Goal: Information Seeking & Learning: Learn about a topic

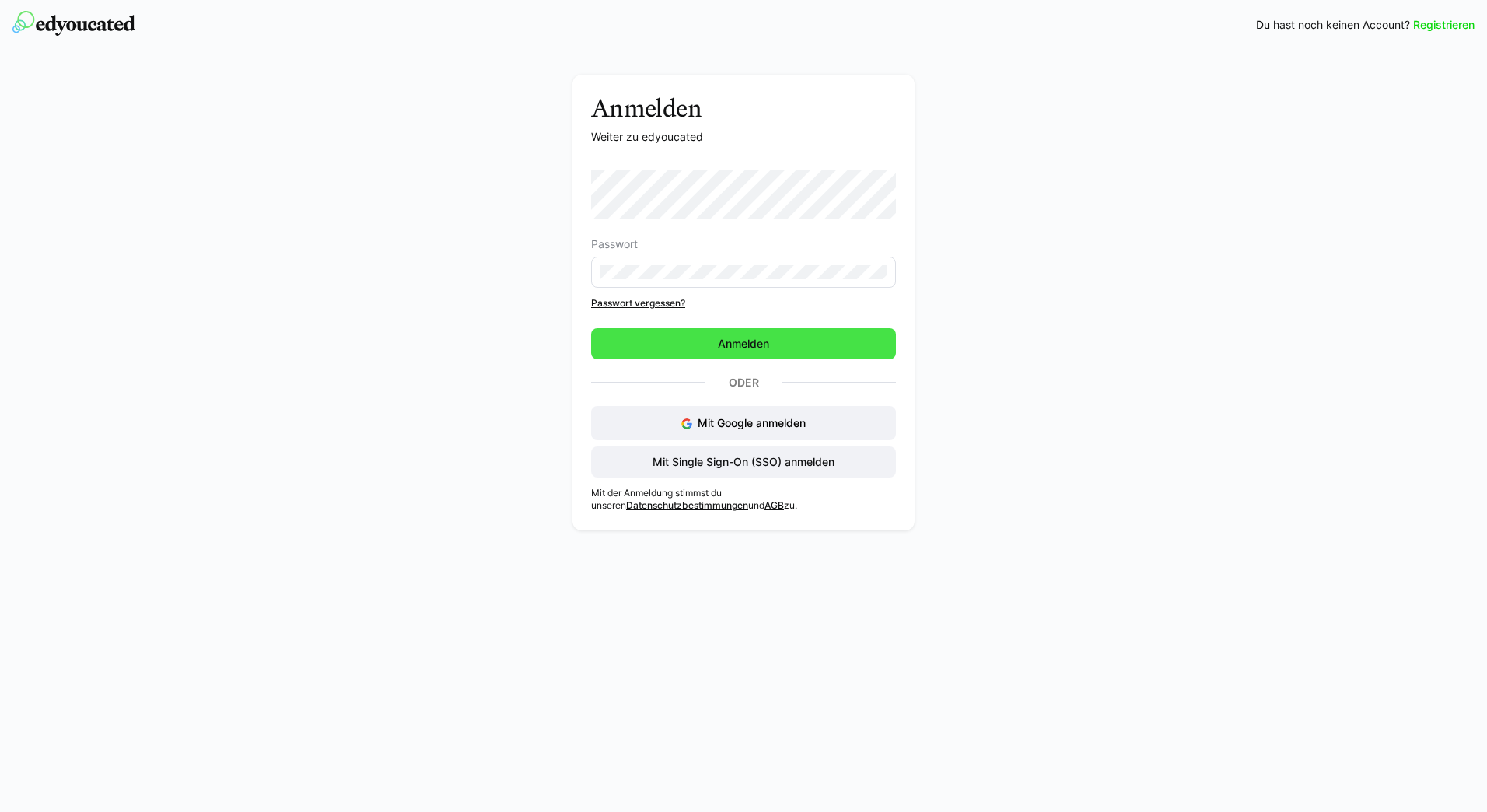
click at [746, 343] on span "Anmelden" at bounding box center [744, 344] width 56 height 16
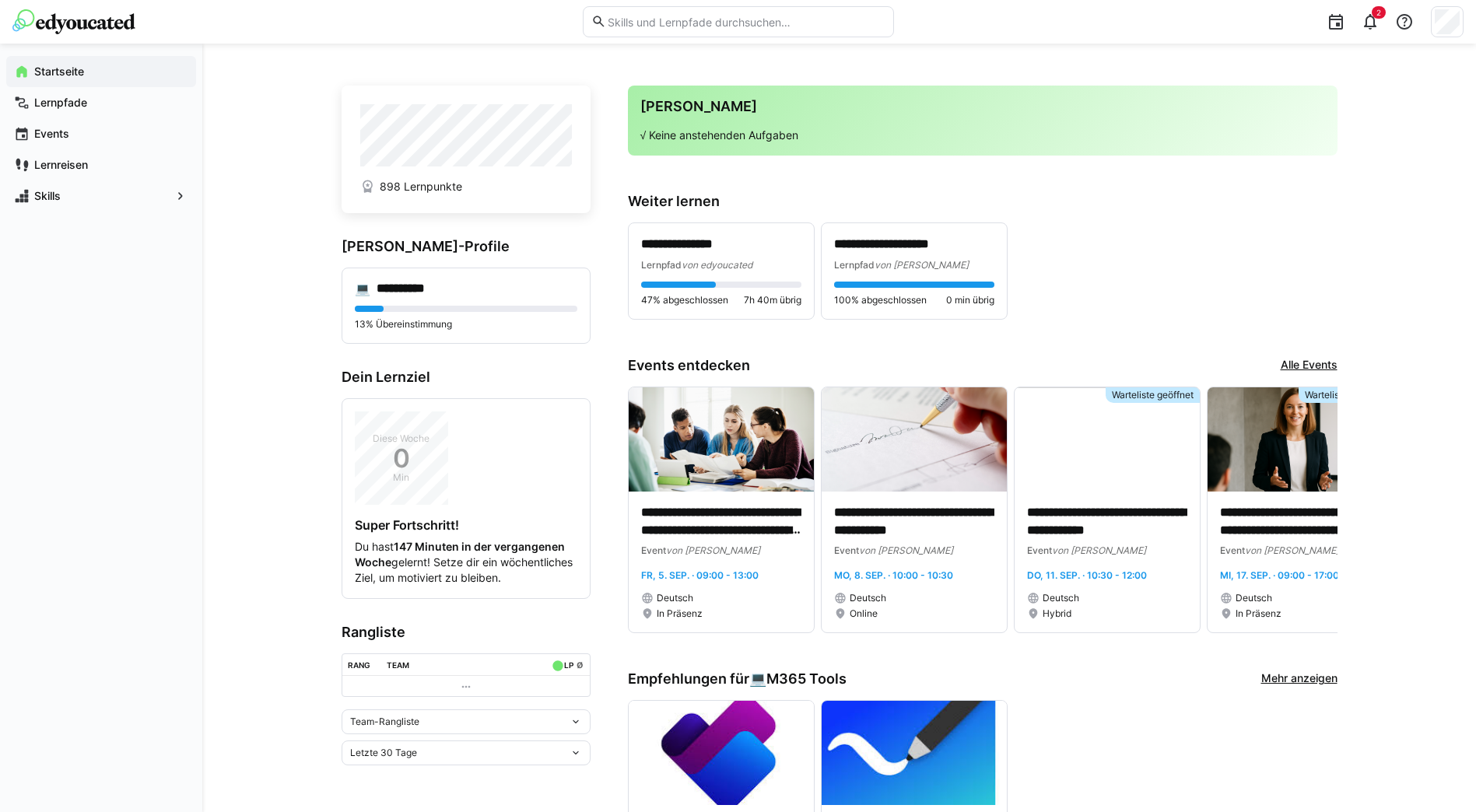
scroll to position [233, 0]
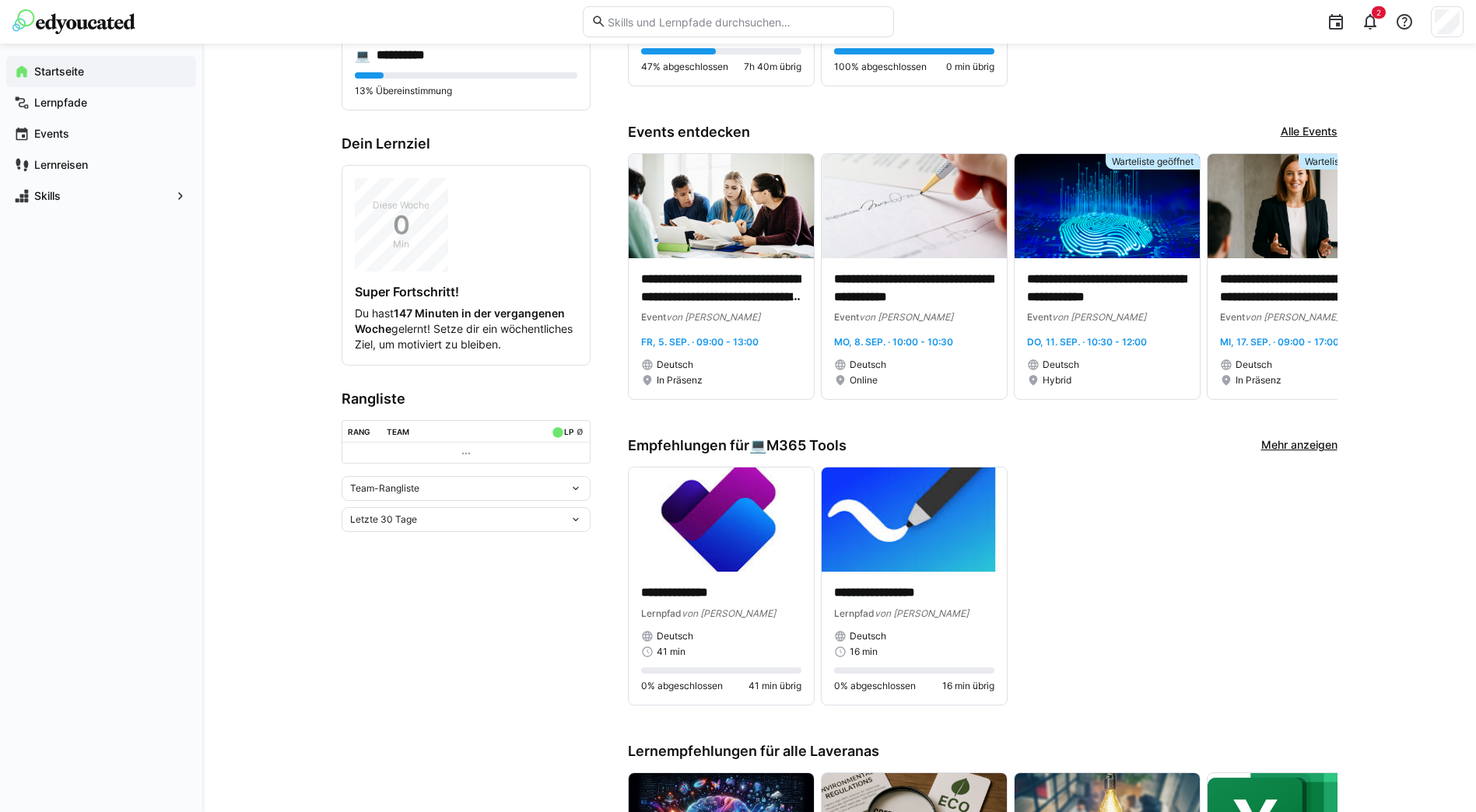
click at [574, 494] on eds-icon at bounding box center [576, 489] width 13 height 13
click at [579, 494] on eds-icon at bounding box center [576, 489] width 13 height 13
click at [576, 525] on eds-icon at bounding box center [576, 520] width 13 height 13
click at [578, 494] on eds-icon at bounding box center [576, 489] width 13 height 13
click at [576, 494] on eds-icon at bounding box center [576, 489] width 13 height 13
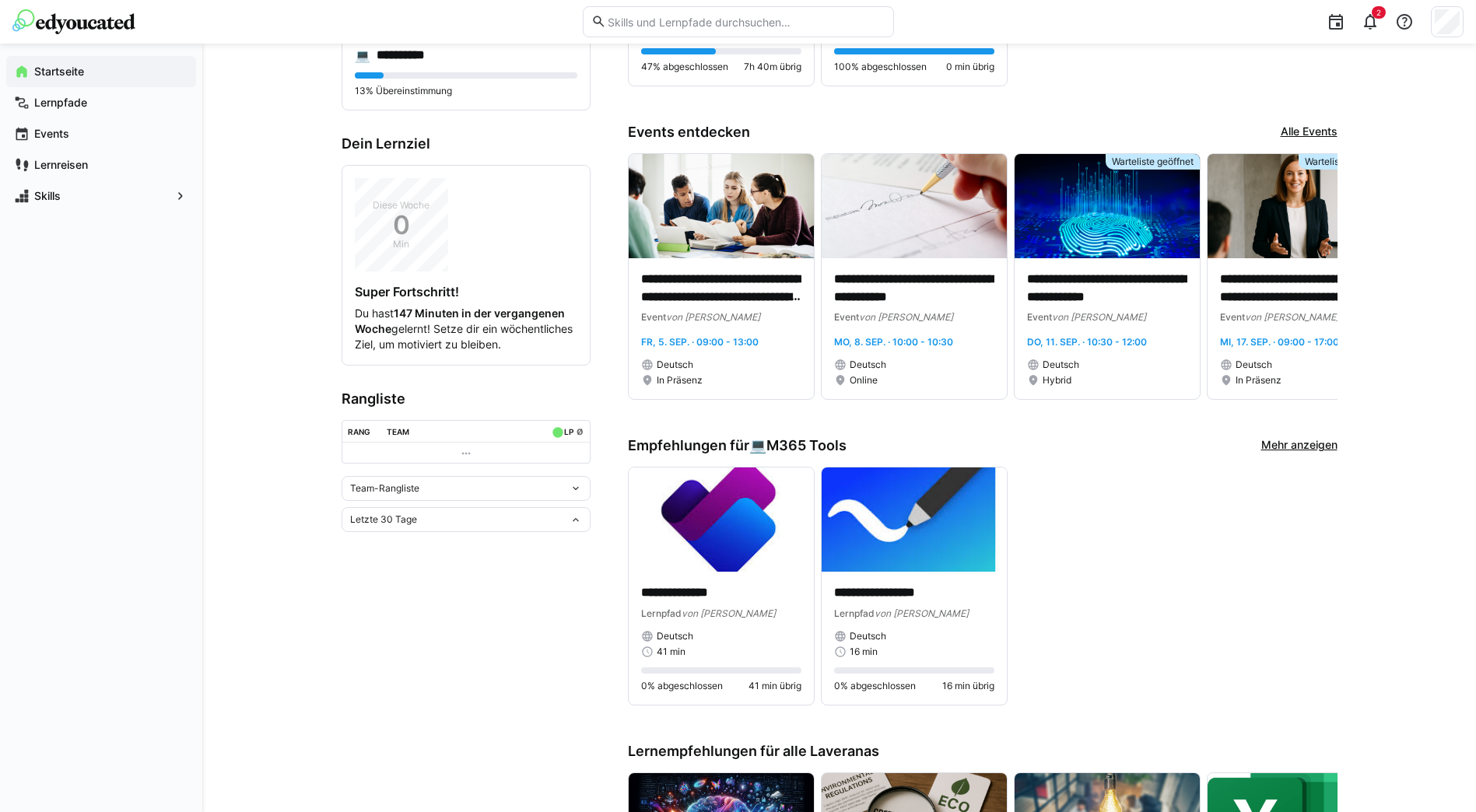
click at [576, 494] on eds-icon at bounding box center [576, 489] width 13 height 13
click at [577, 525] on eds-icon at bounding box center [576, 520] width 13 height 13
click at [415, 335] on strong "147 Minuten in der vergangenen Woche" at bounding box center [460, 321] width 210 height 29
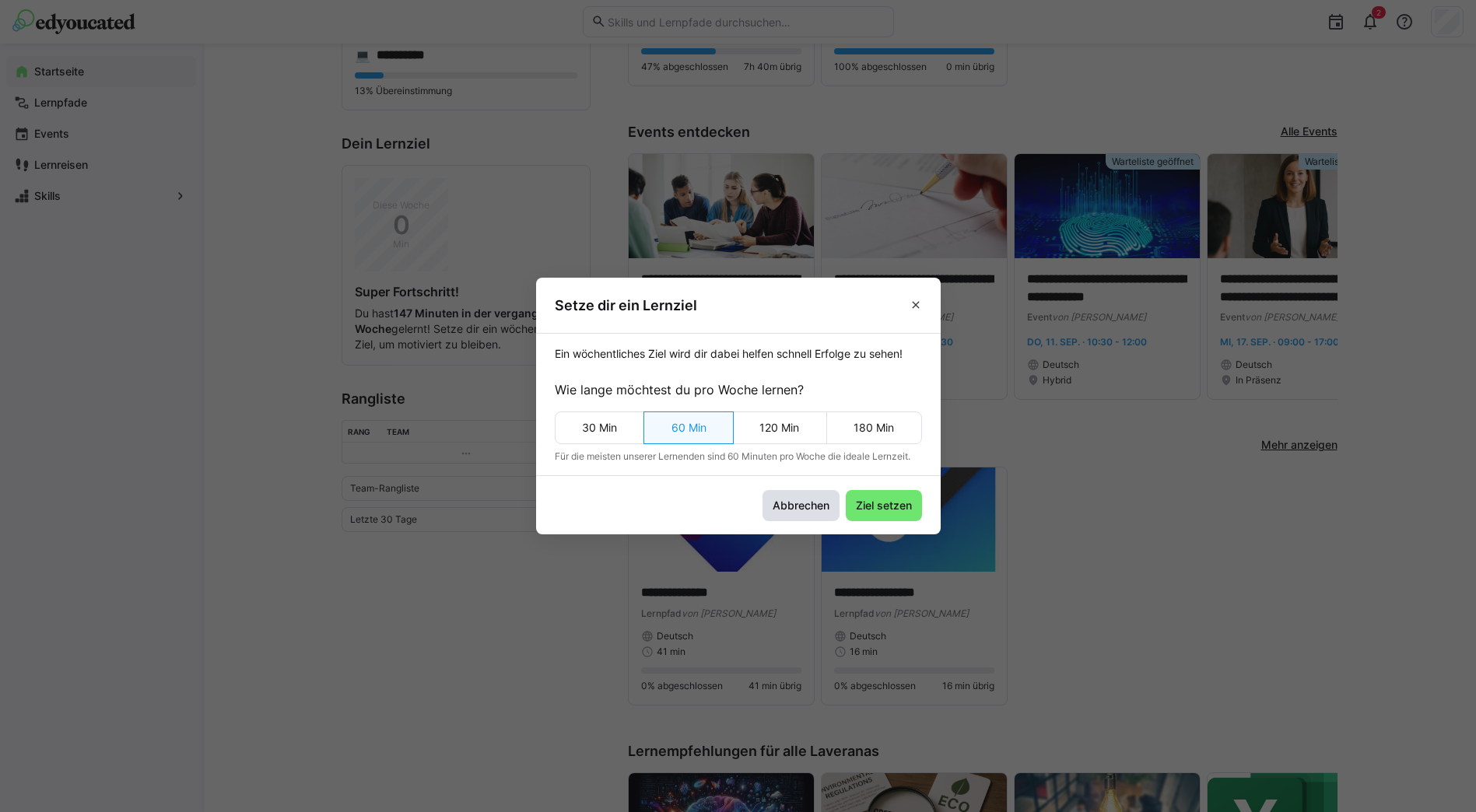
click at [814, 509] on span "Abbrechen" at bounding box center [801, 506] width 61 height 16
click at [801, 510] on span "Abbrechen" at bounding box center [801, 506] width 61 height 16
click at [922, 306] on eds-icon at bounding box center [916, 305] width 13 height 13
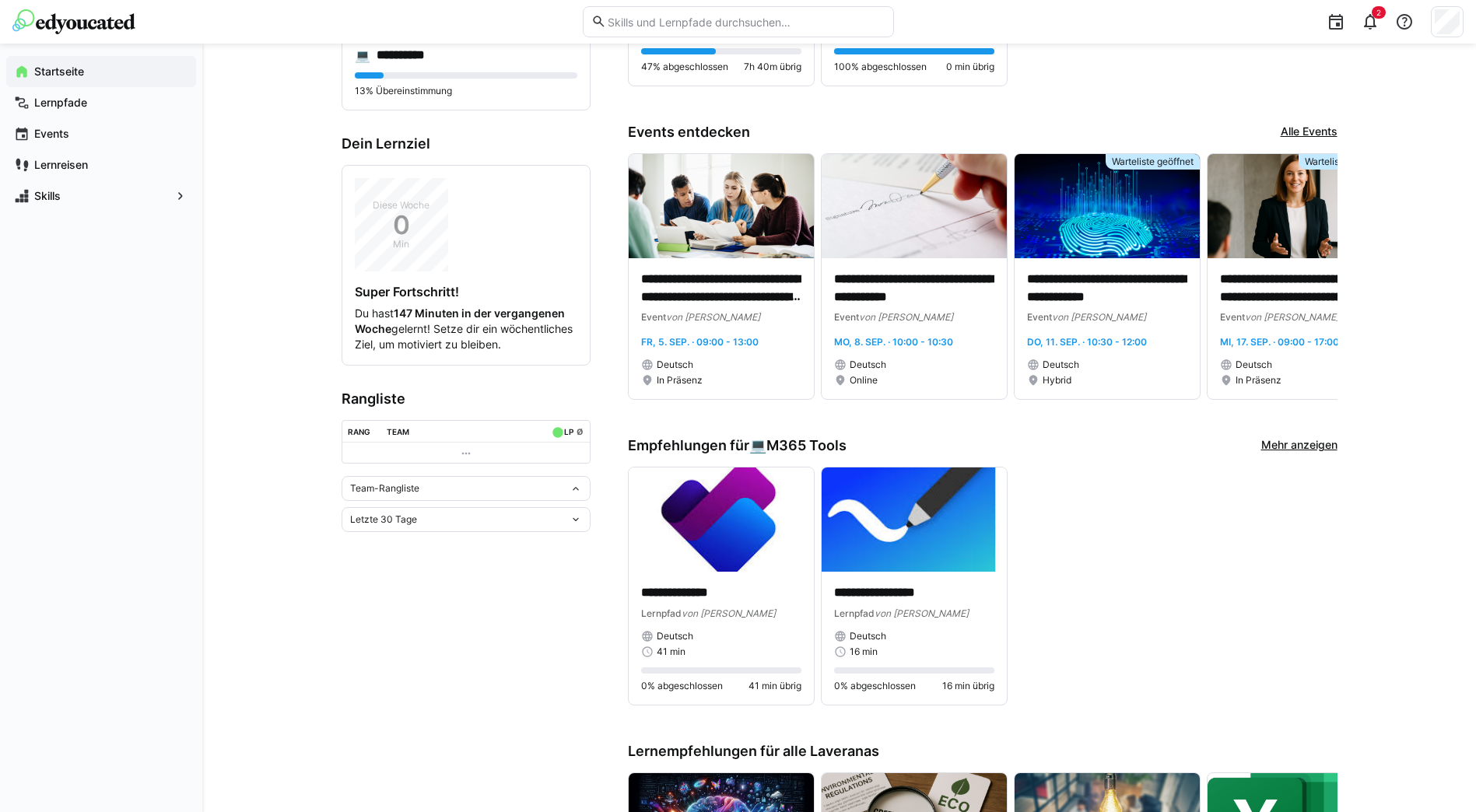
click at [572, 525] on eds-icon at bounding box center [576, 520] width 13 height 13
click at [401, 494] on span "Team-Rangliste" at bounding box center [385, 489] width 69 height 13
click at [364, 436] on div "Rang" at bounding box center [359, 431] width 22 height 10
click at [379, 270] on div "Diese Woche 0 Min" at bounding box center [401, 224] width 93 height 93
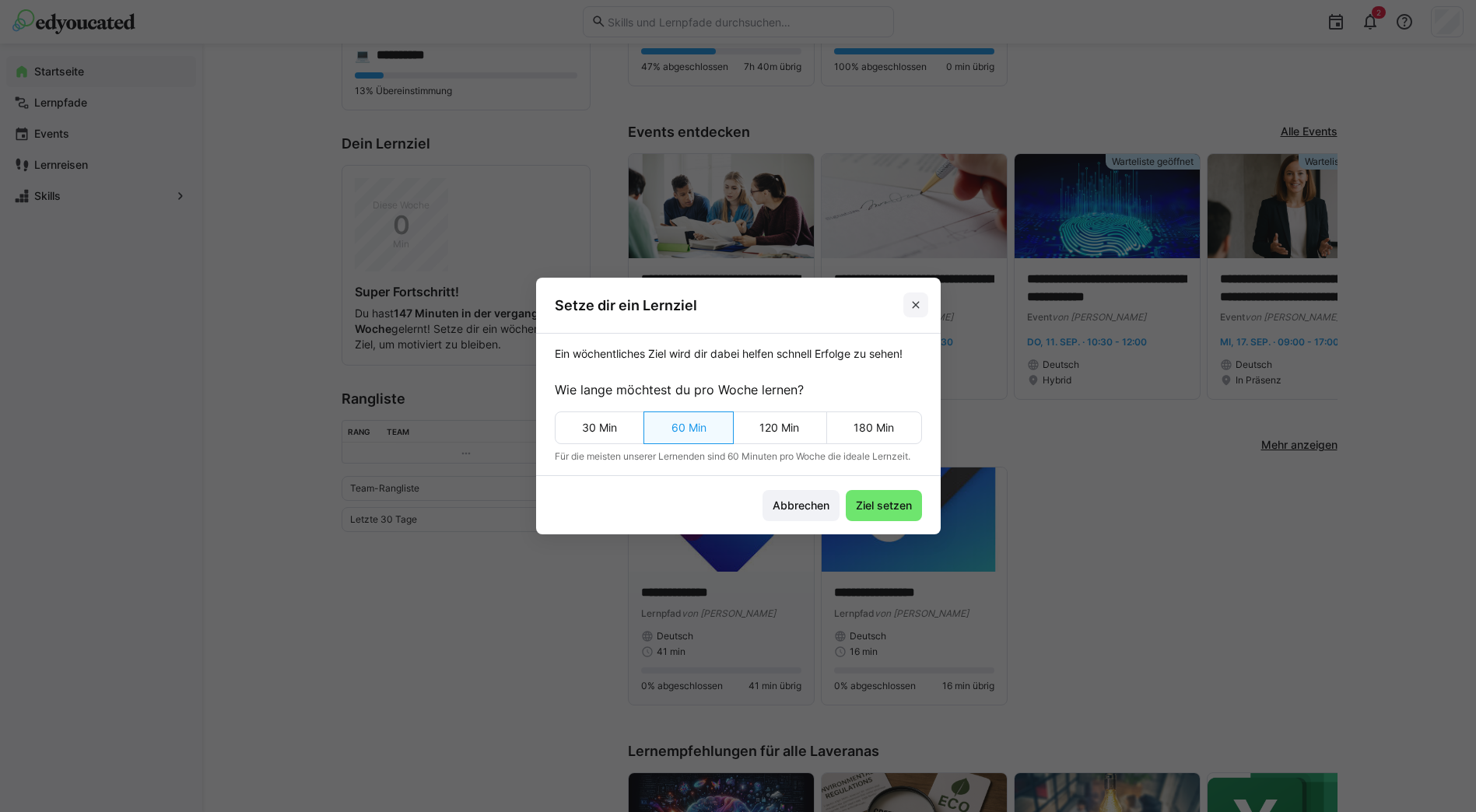
drag, startPoint x: 924, startPoint y: 307, endPoint x: 675, endPoint y: 507, distance: 319.4
click at [922, 307] on eds-icon at bounding box center [916, 305] width 13 height 13
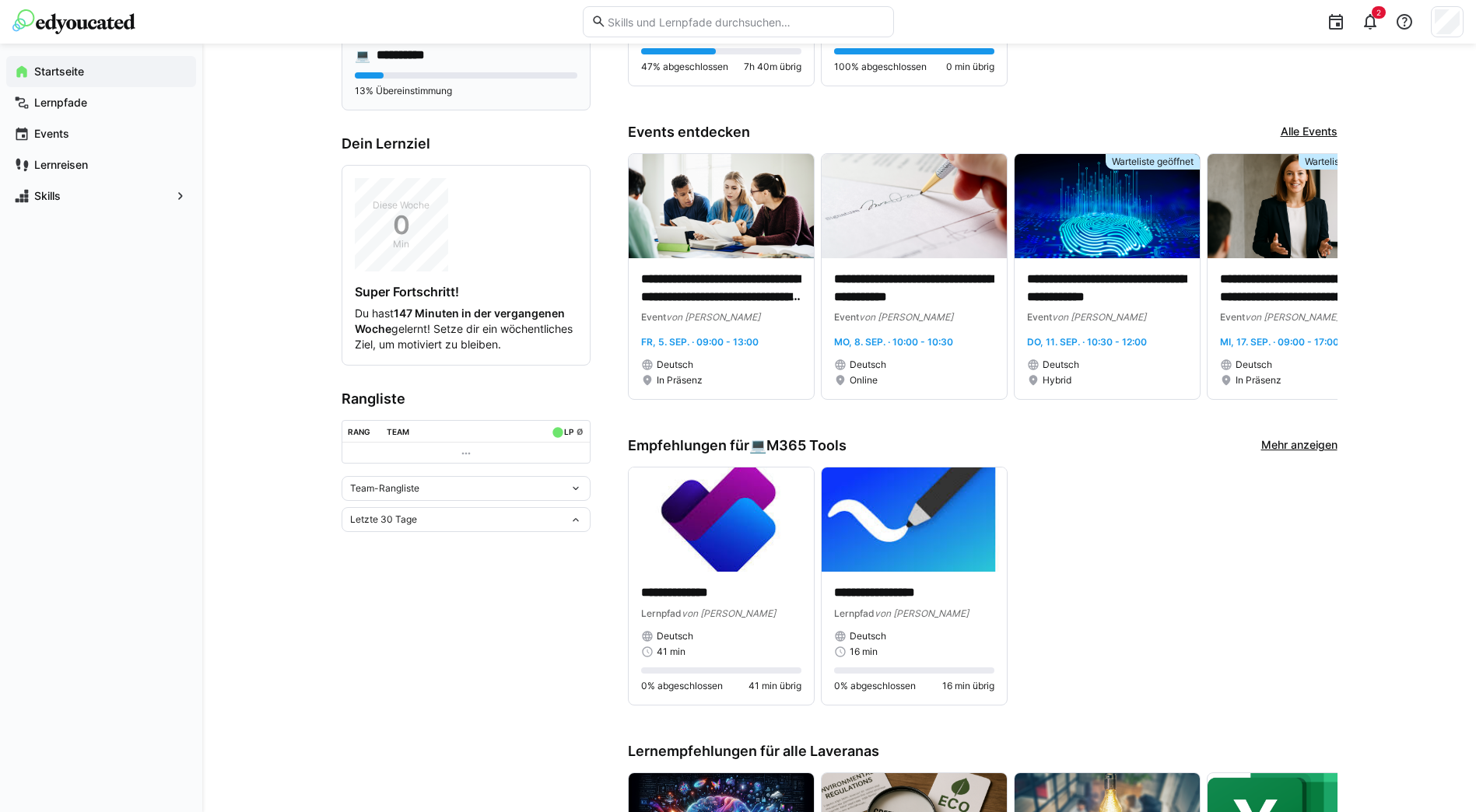
click at [484, 97] on div "13% Übereinstimmung" at bounding box center [465, 84] width 222 height 25
click at [386, 63] on h4 "**********" at bounding box center [412, 56] width 71 height 16
click at [678, 54] on div at bounding box center [679, 52] width 76 height 6
click at [687, 20] on p "**********" at bounding box center [721, 11] width 160 height 18
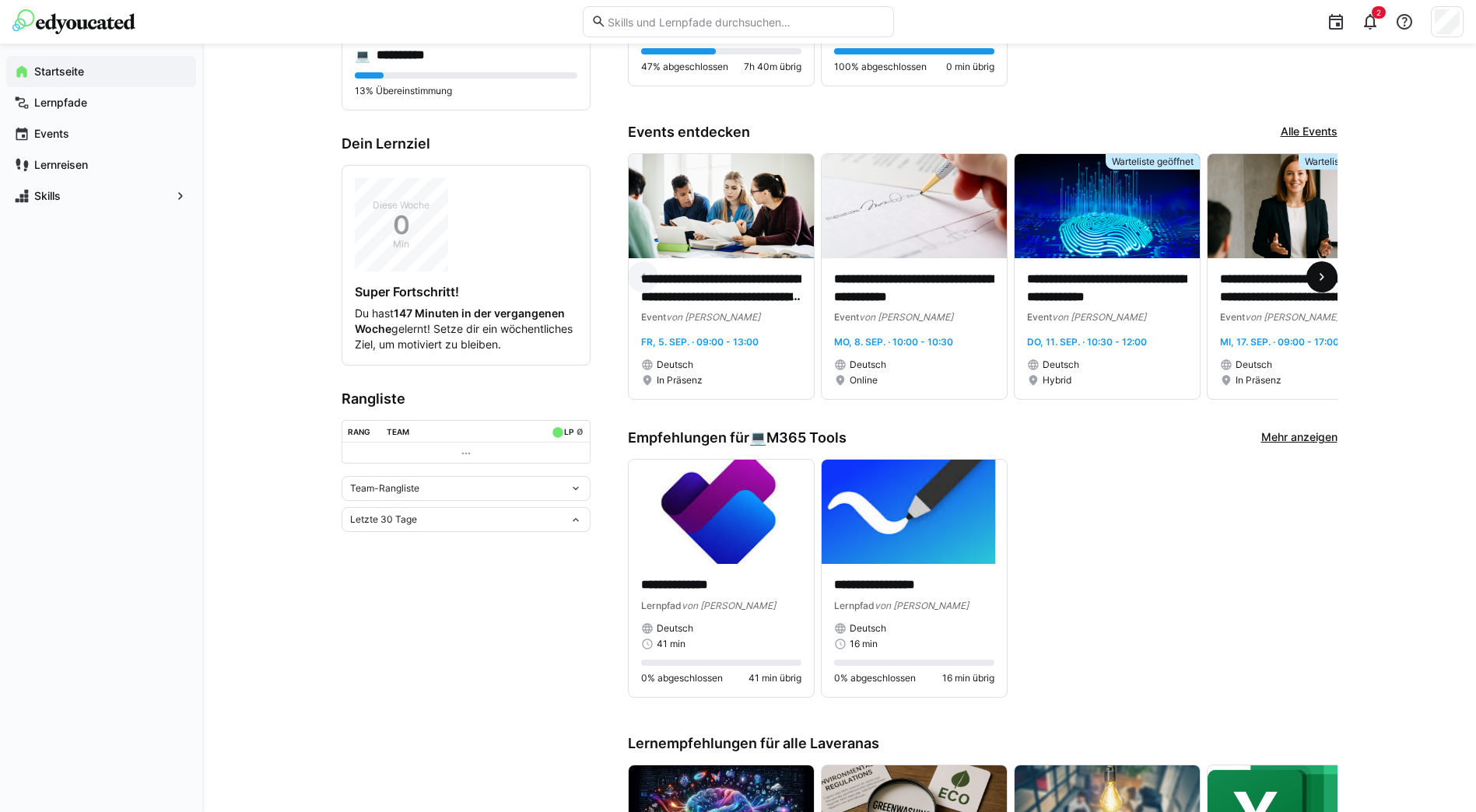
click at [1326, 285] on eds-icon at bounding box center [1322, 277] width 16 height 16
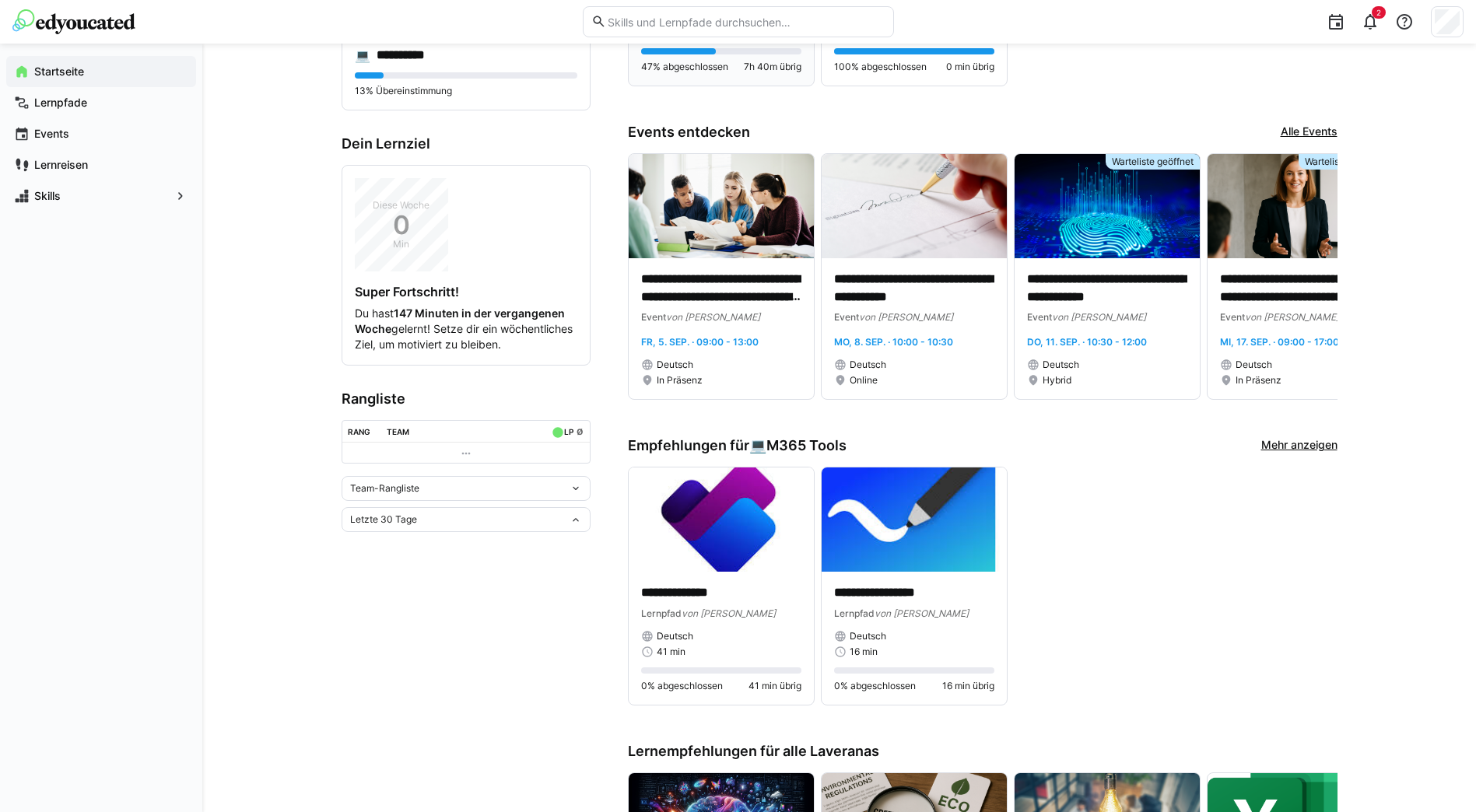
click at [674, 54] on div at bounding box center [679, 52] width 76 height 6
click at [683, 20] on p "**********" at bounding box center [721, 11] width 160 height 18
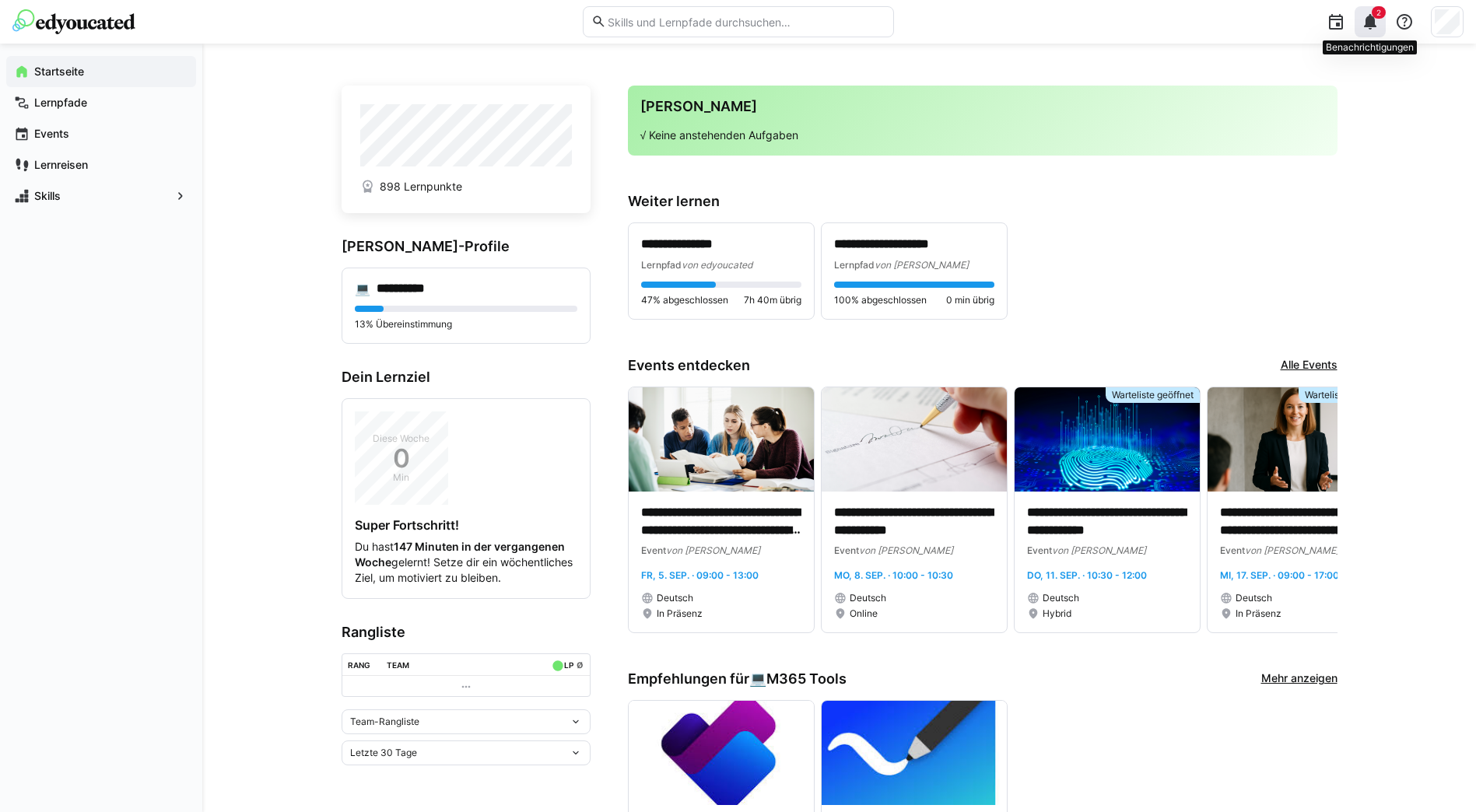
click at [1372, 16] on span "2" at bounding box center [1379, 13] width 14 height 13
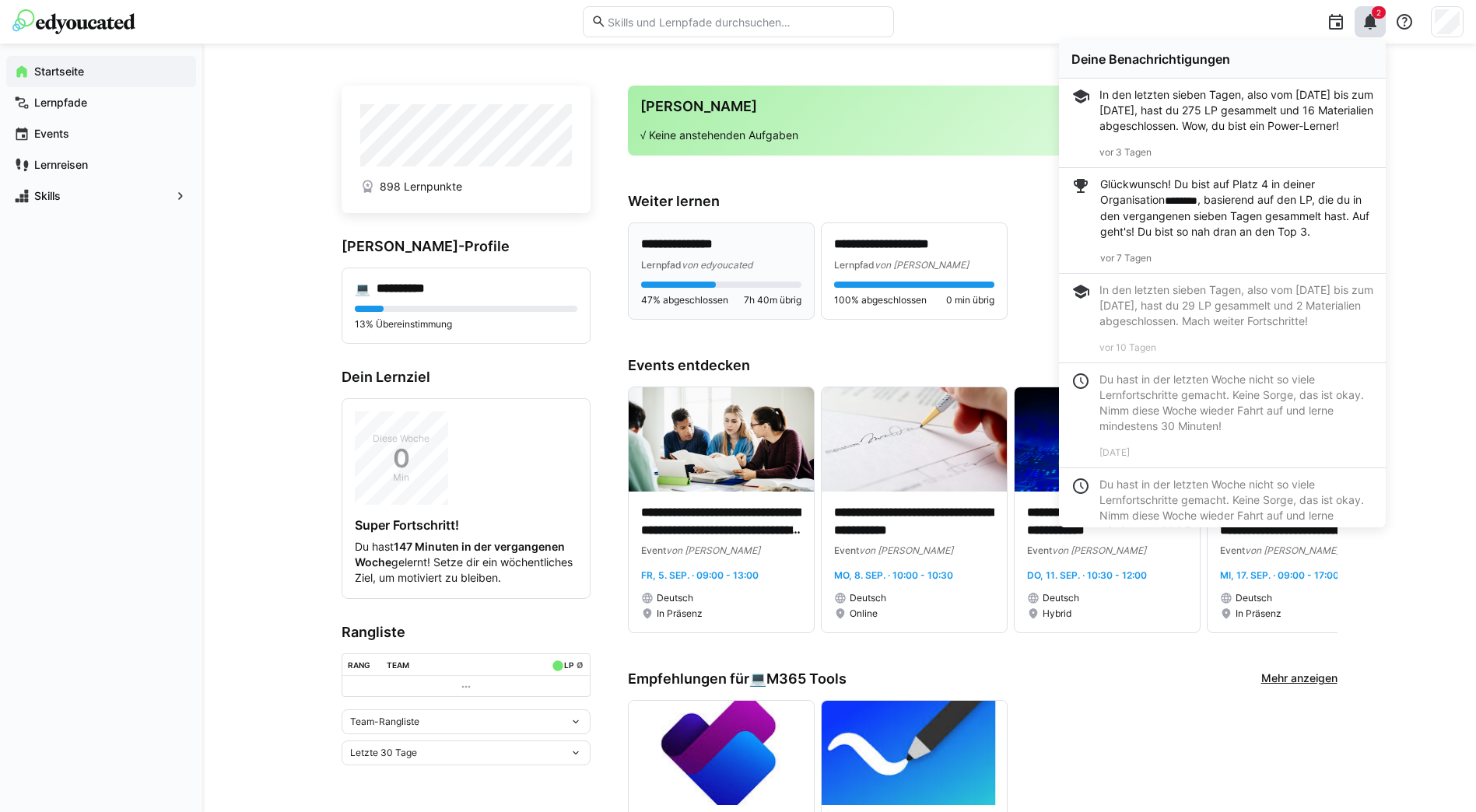
click at [689, 294] on span "47% abgeschlossen" at bounding box center [684, 300] width 87 height 13
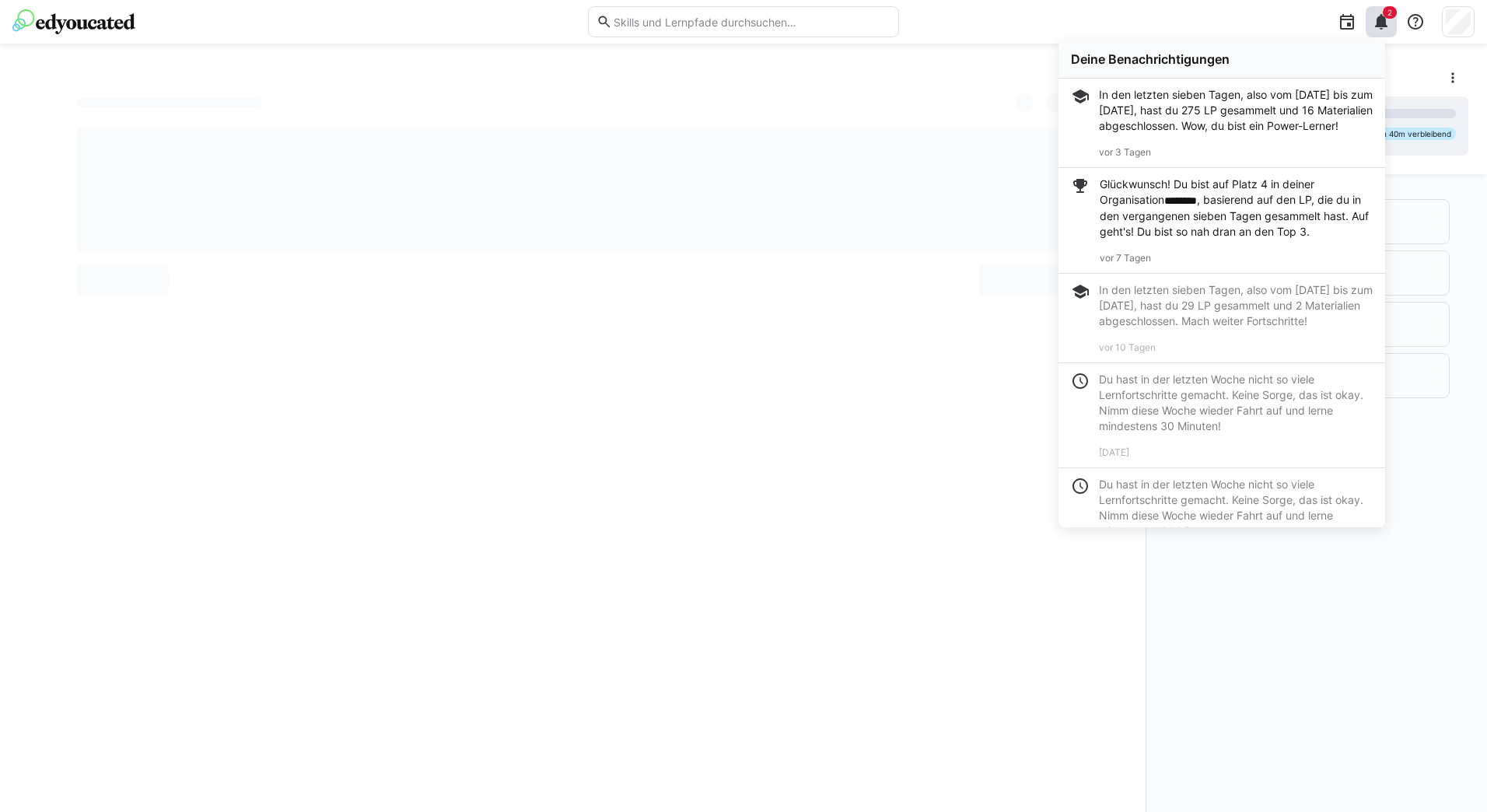
click at [1175, 206] on span "********" at bounding box center [1180, 201] width 33 height 11
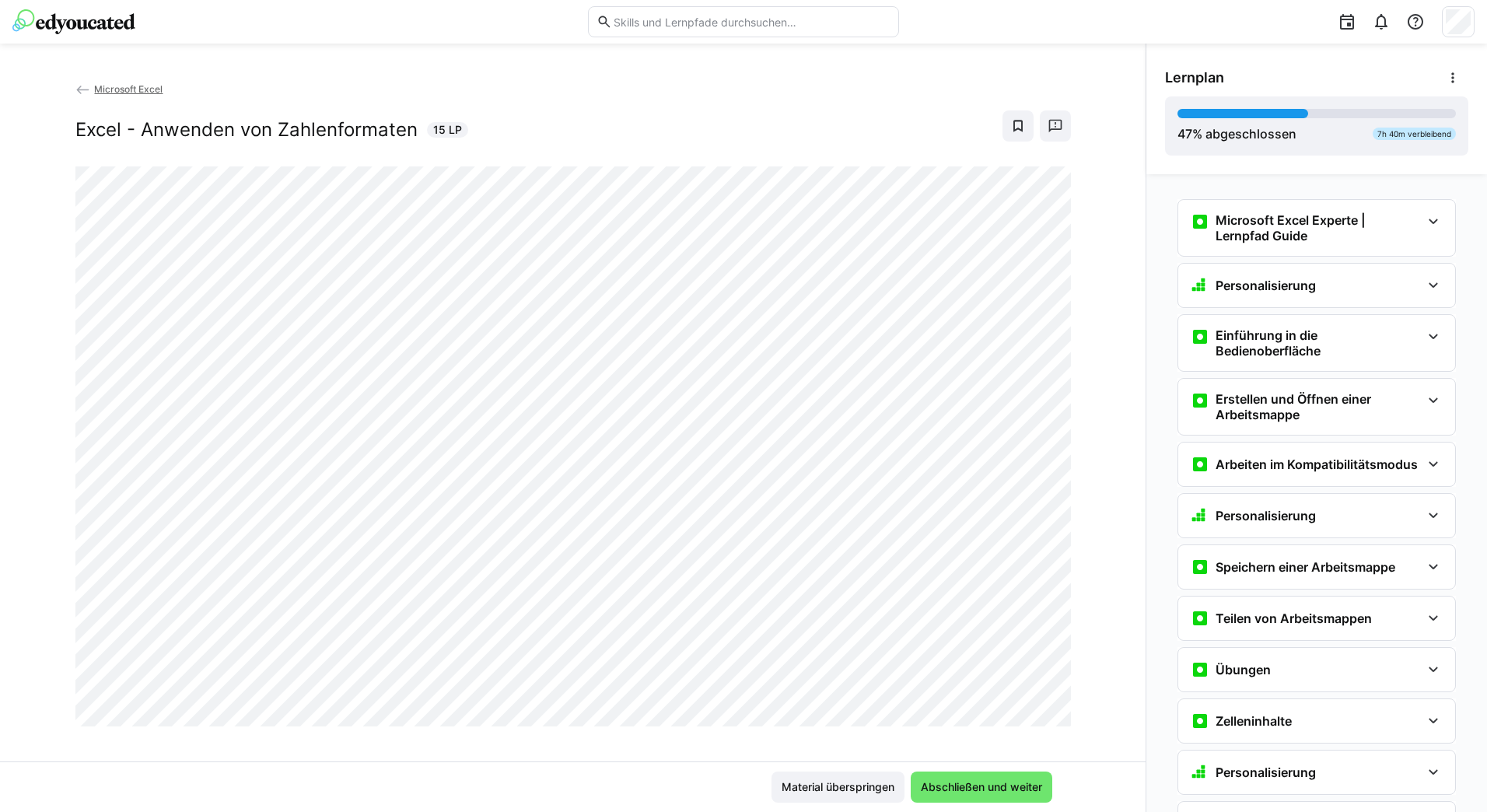
scroll to position [2036, 0]
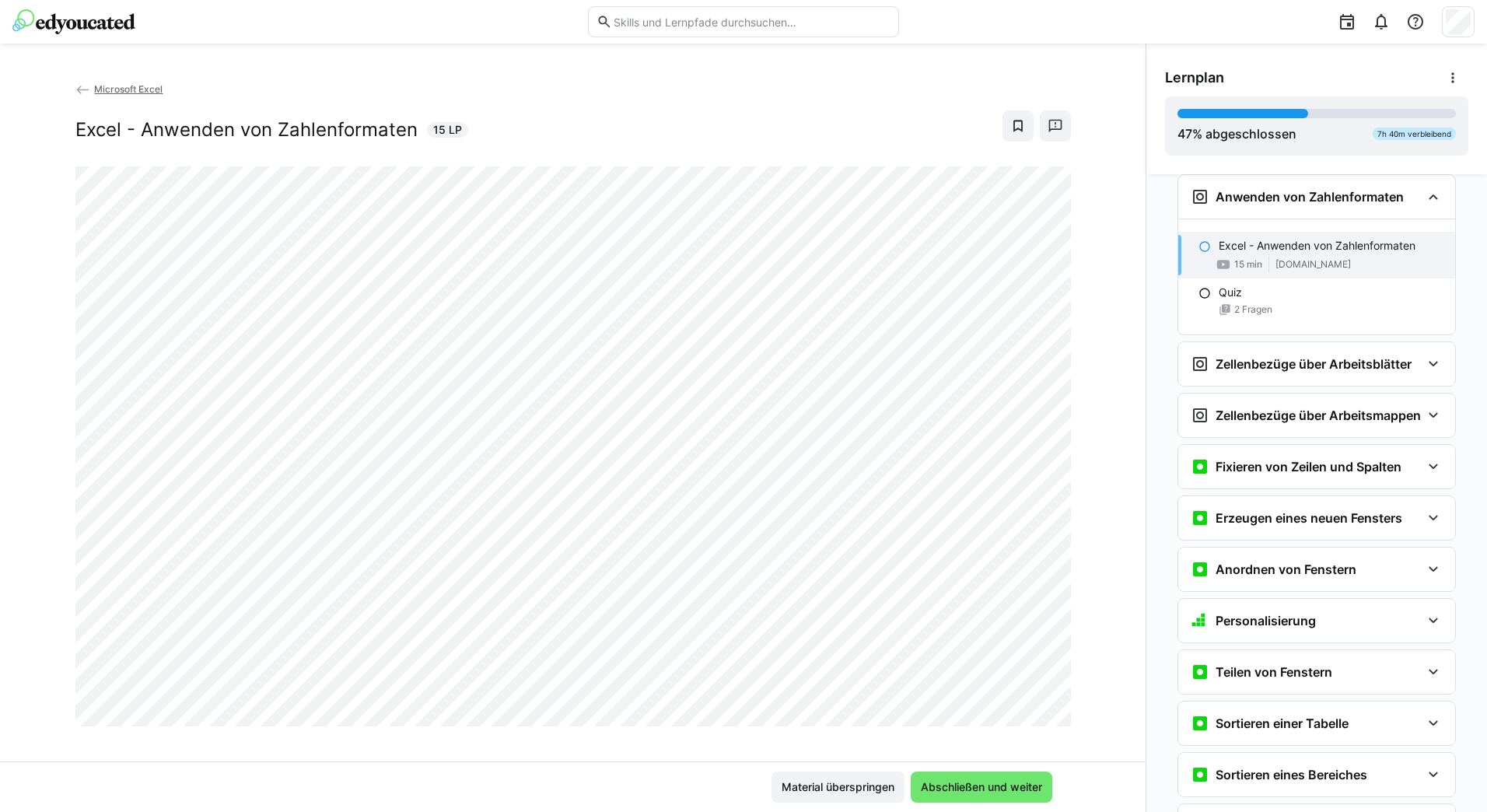
click at [1035, 708] on div at bounding box center [1052, 694] width 37 height 33
click at [1082, 748] on div "Microsoft Excel Excel - Anwenden von Zahlenformaten 15 LP" at bounding box center [572, 421] width 1145 height 681
click at [1041, 710] on div at bounding box center [1052, 694] width 37 height 33
click at [1046, 709] on div at bounding box center [1052, 694] width 37 height 33
click at [1036, 710] on div at bounding box center [1052, 694] width 37 height 33
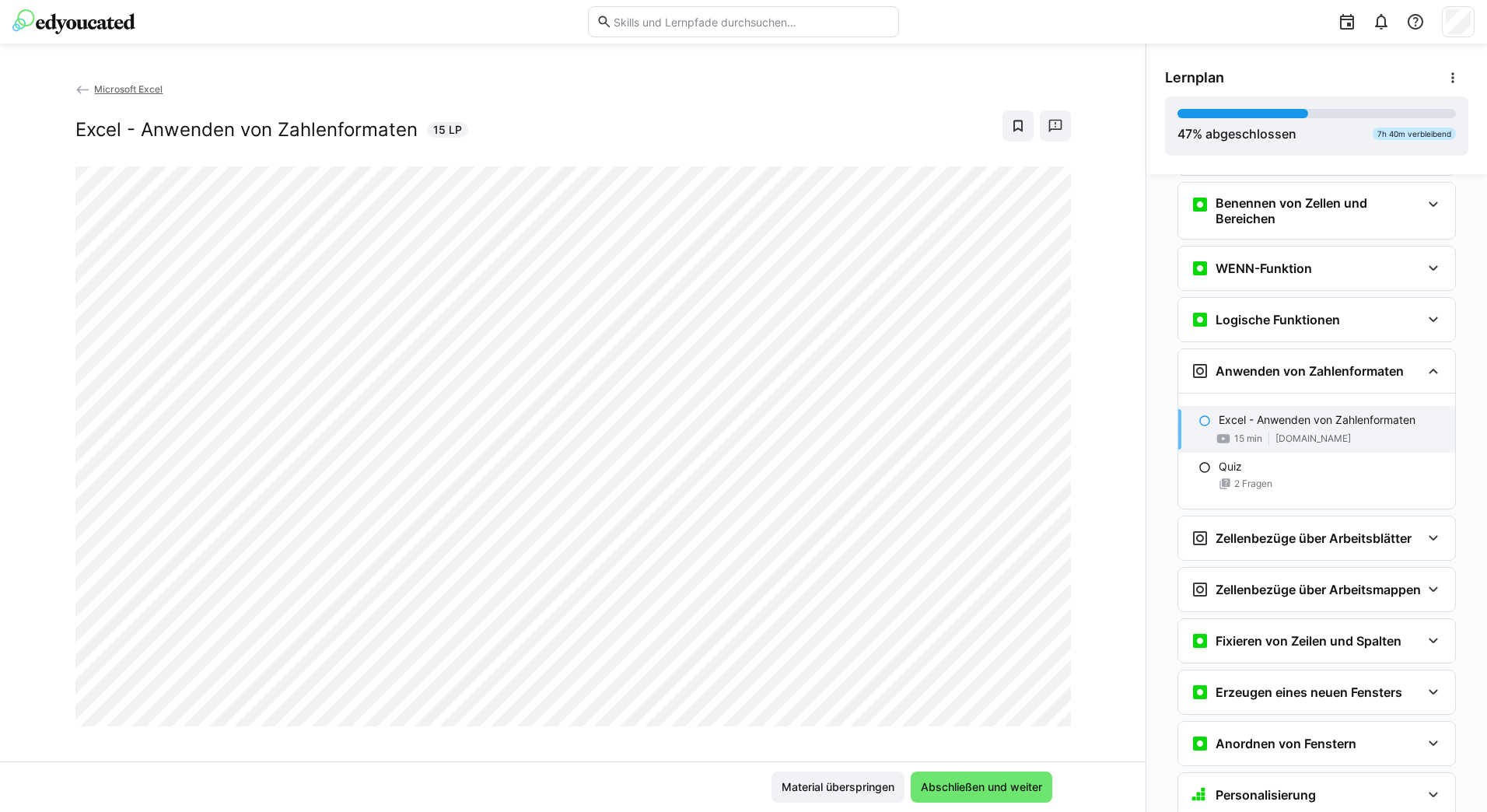
scroll to position [1860, 0]
click at [1203, 422] on div "Excel - Anwenden von Zahlenformaten 15 min [DOMAIN_NAME]" at bounding box center [1317, 431] width 277 height 47
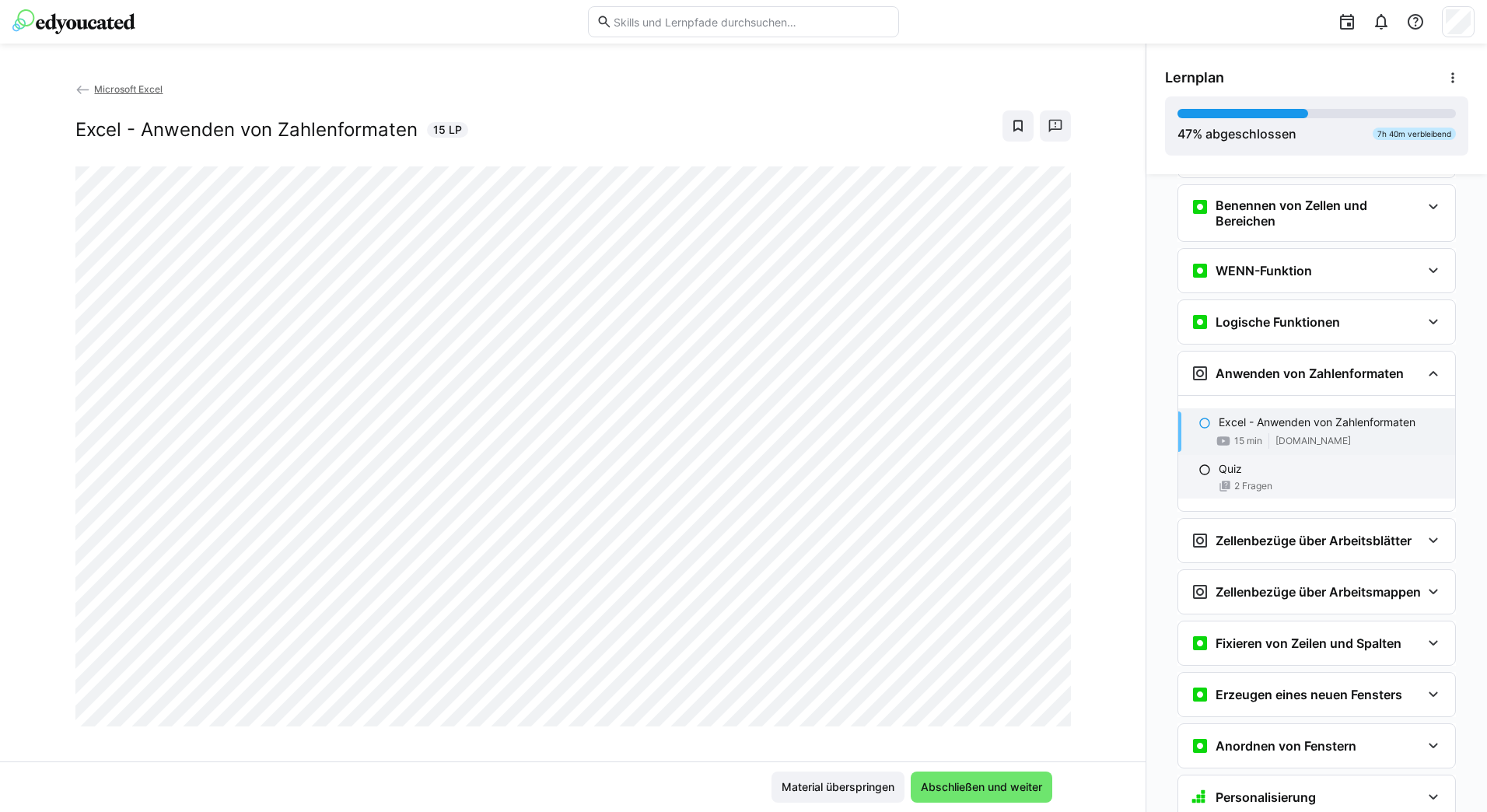
click at [1225, 470] on p "Quiz" at bounding box center [1230, 469] width 23 height 16
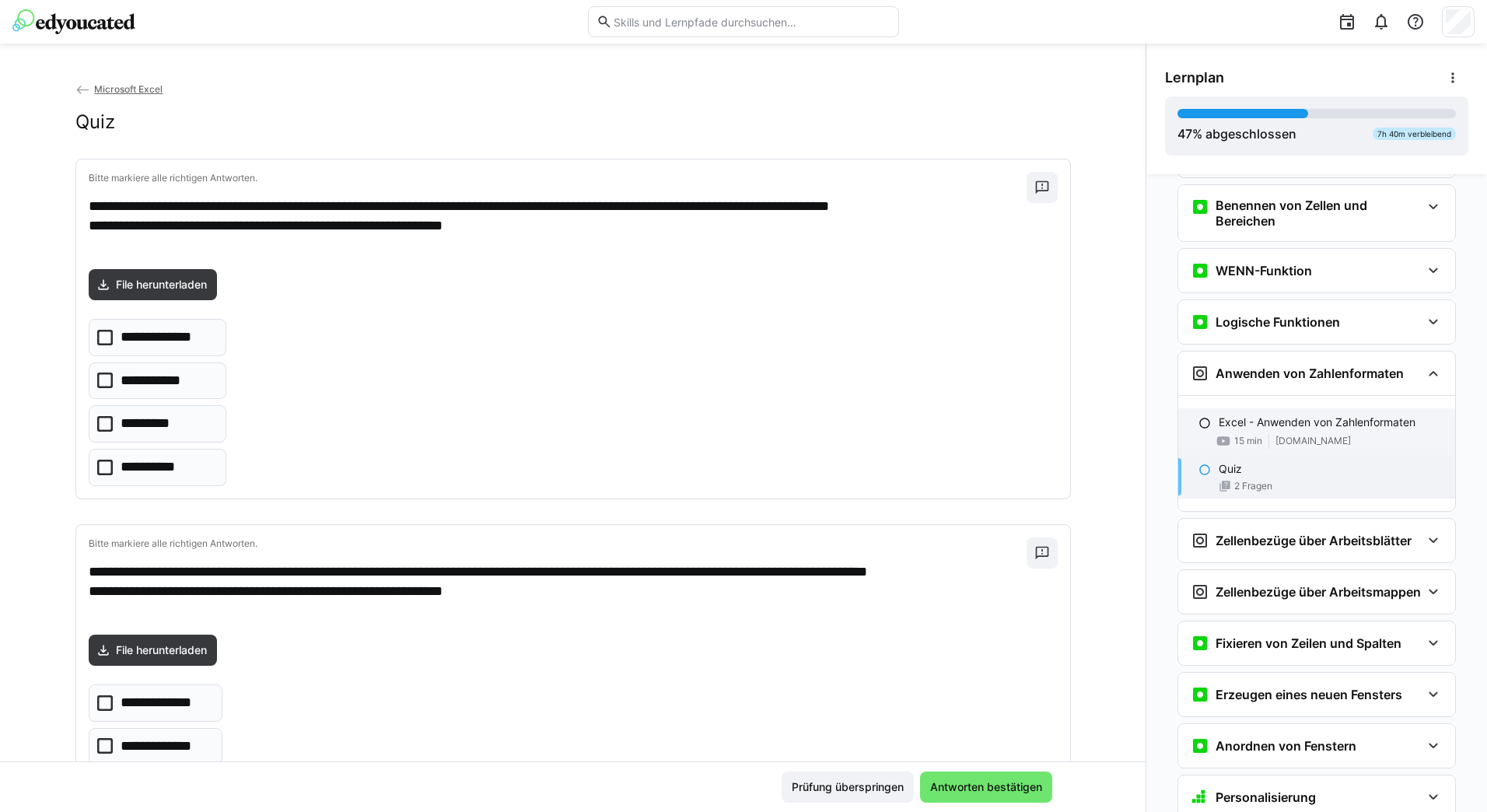
click at [1220, 425] on p "Excel - Anwenden von Zahlenformaten" at bounding box center [1317, 423] width 197 height 16
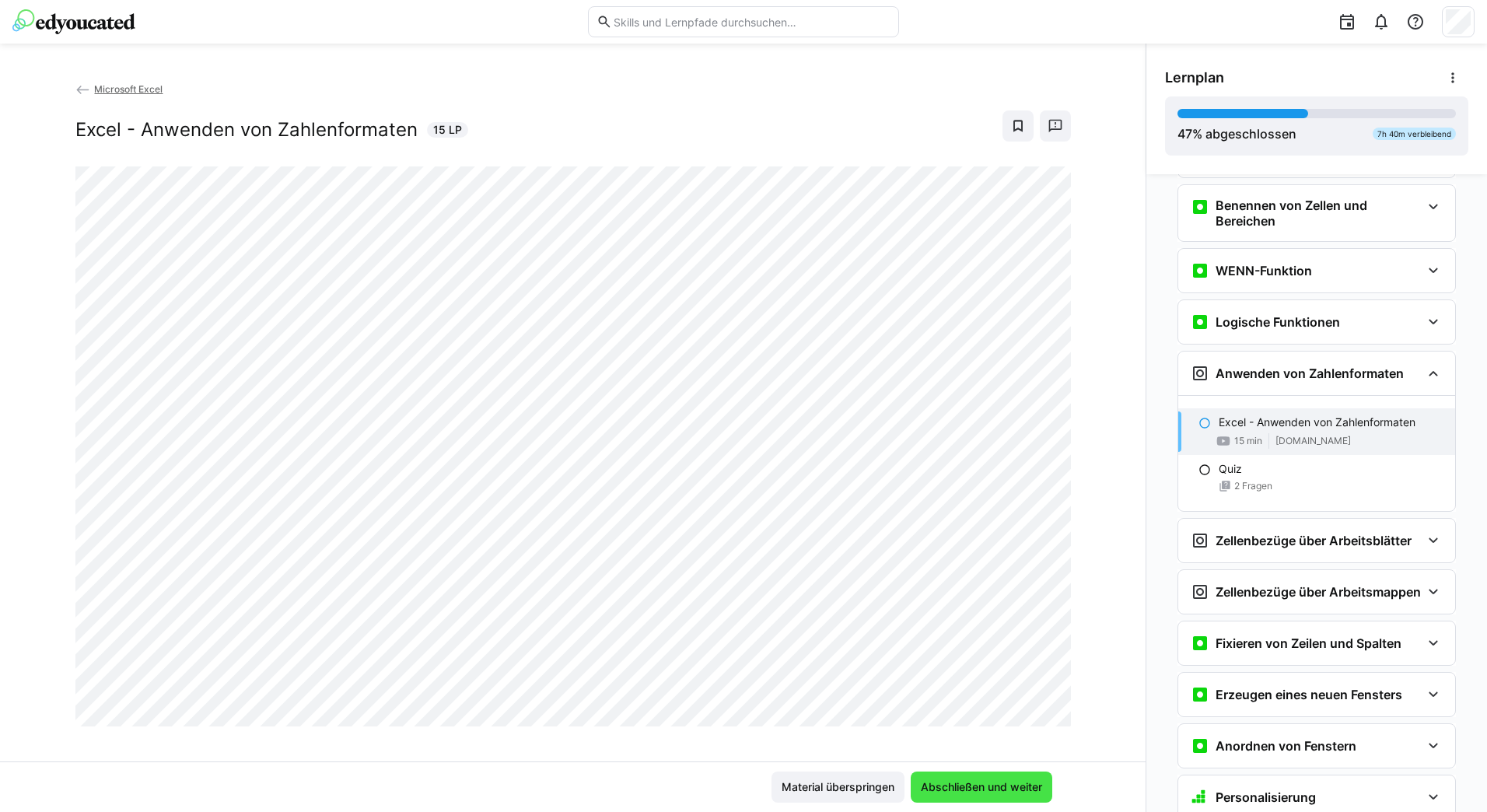
click at [936, 782] on span "Abschließen und weiter" at bounding box center [982, 787] width 126 height 16
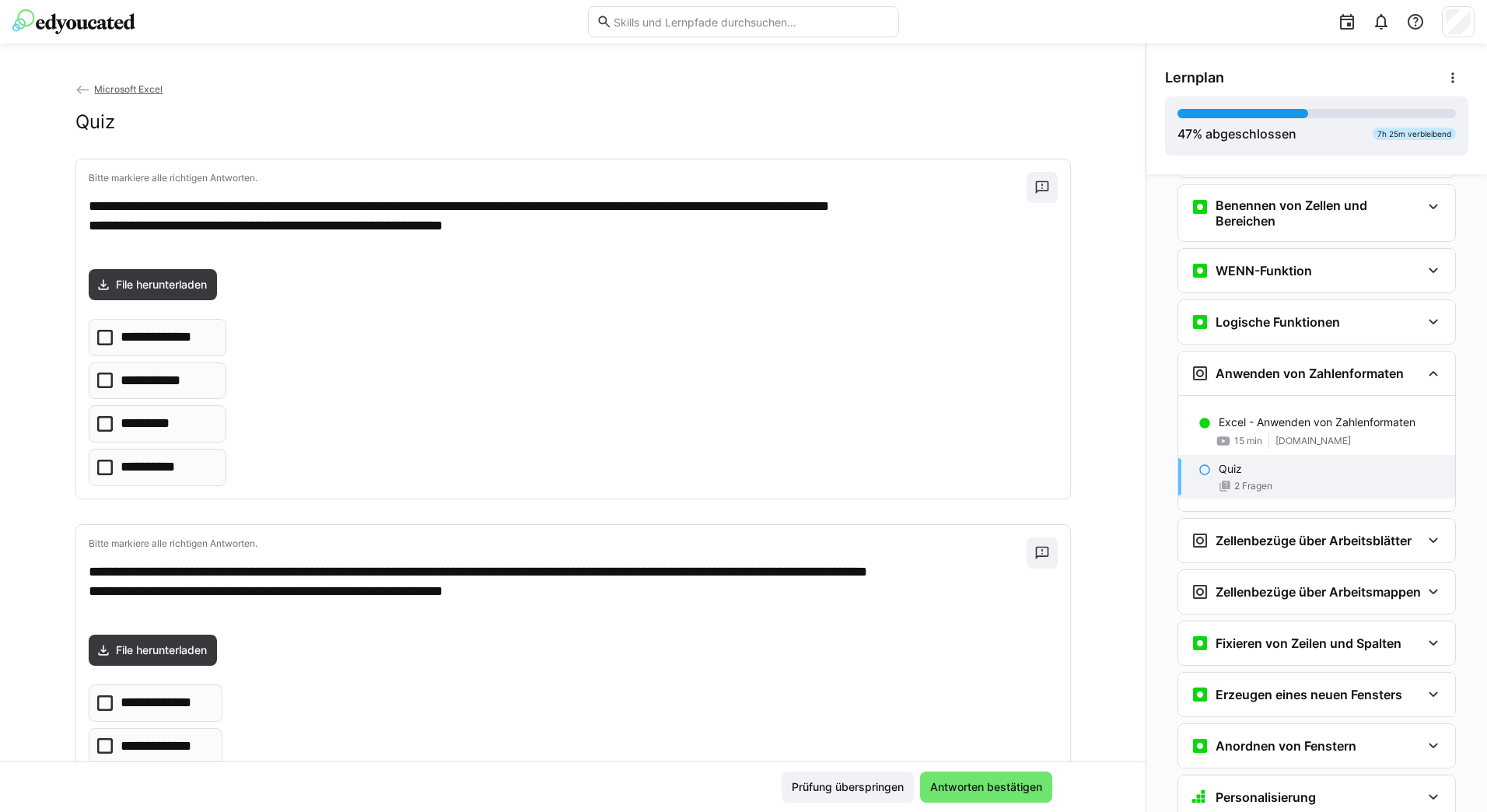
click at [1219, 475] on p "Quiz" at bounding box center [1230, 469] width 23 height 16
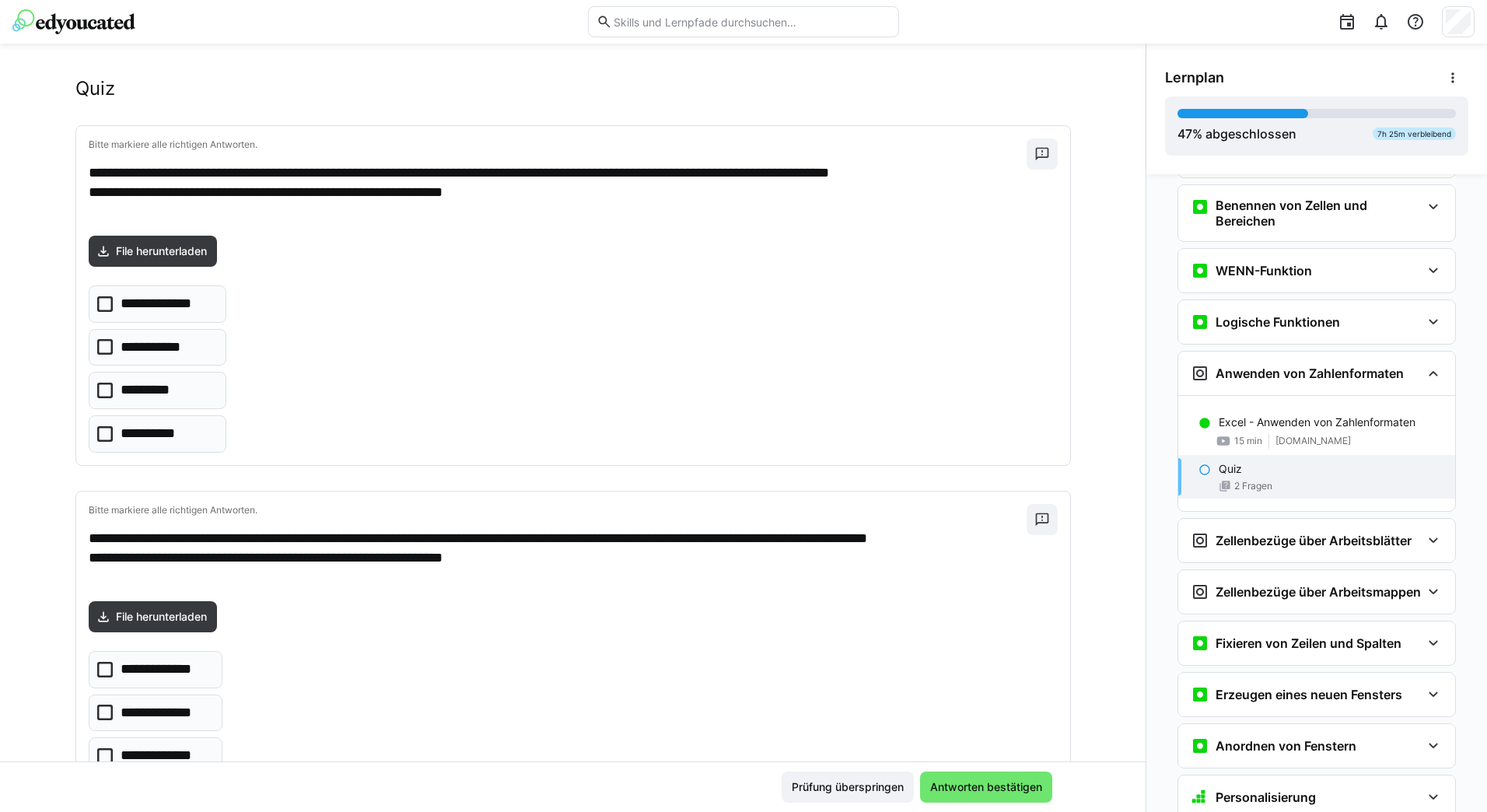
scroll to position [0, 0]
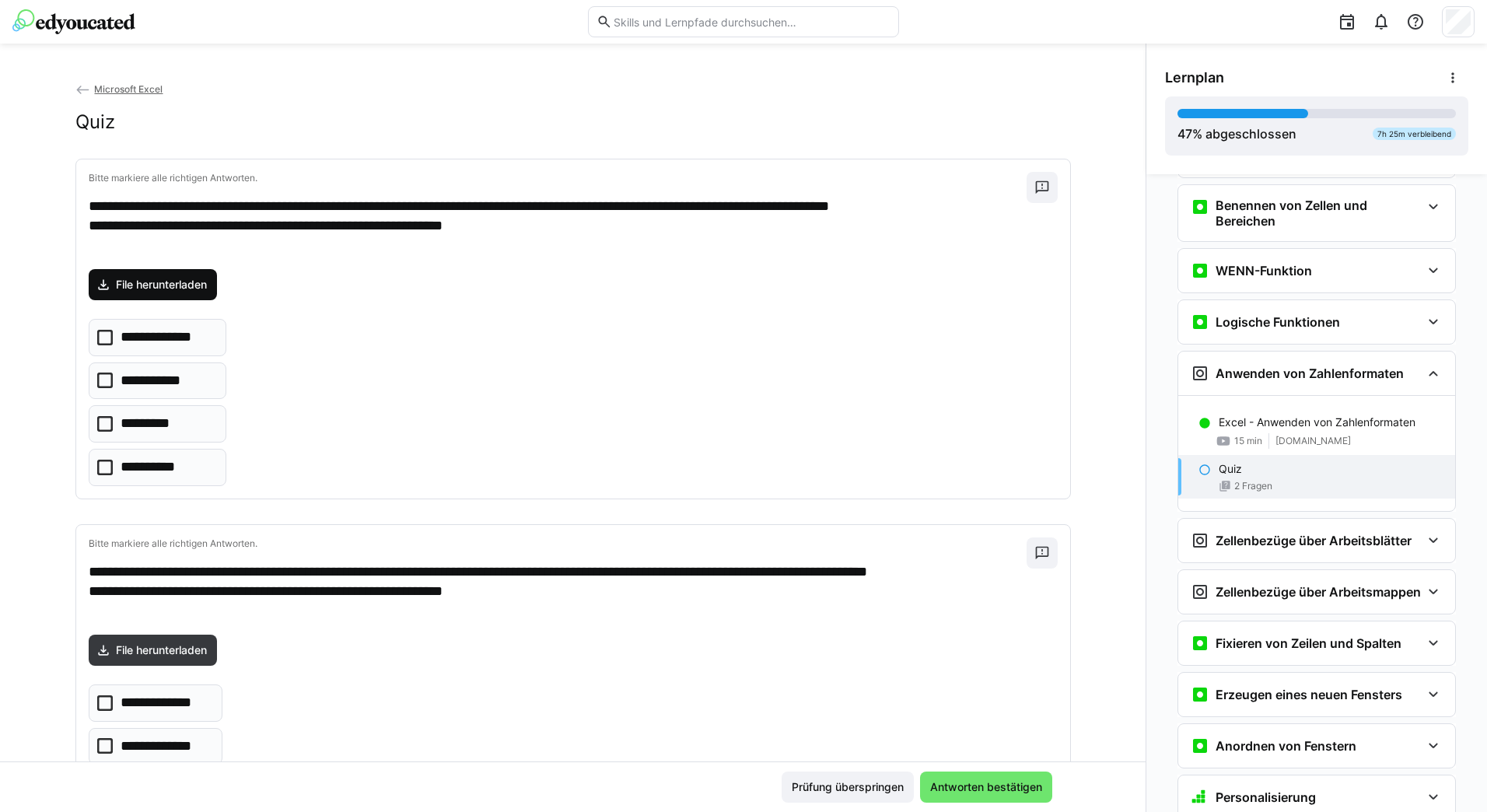
click at [164, 280] on span "File herunterladen" at bounding box center [162, 285] width 96 height 16
click at [102, 470] on icon at bounding box center [105, 467] width 16 height 16
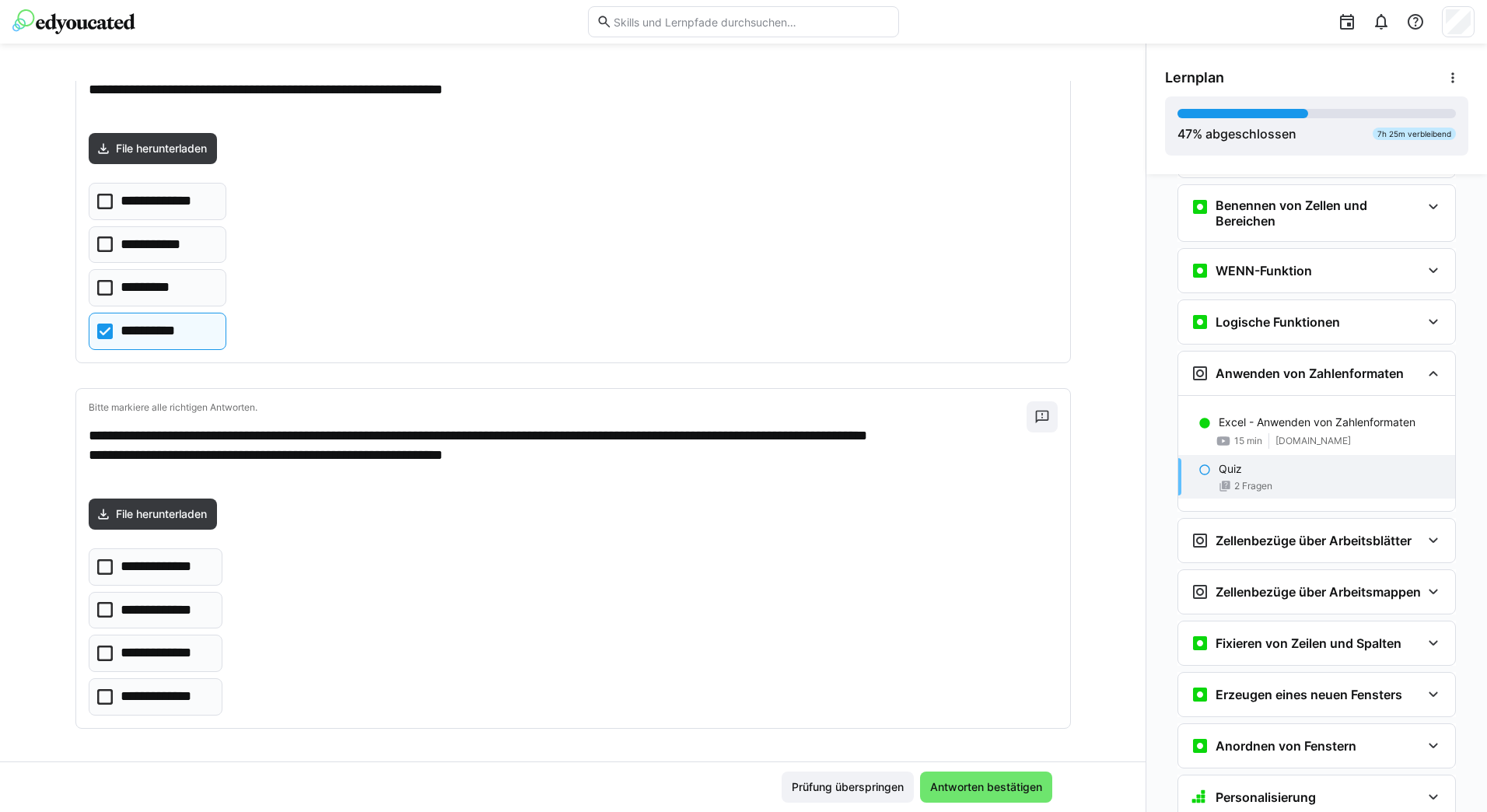
scroll to position [141, 0]
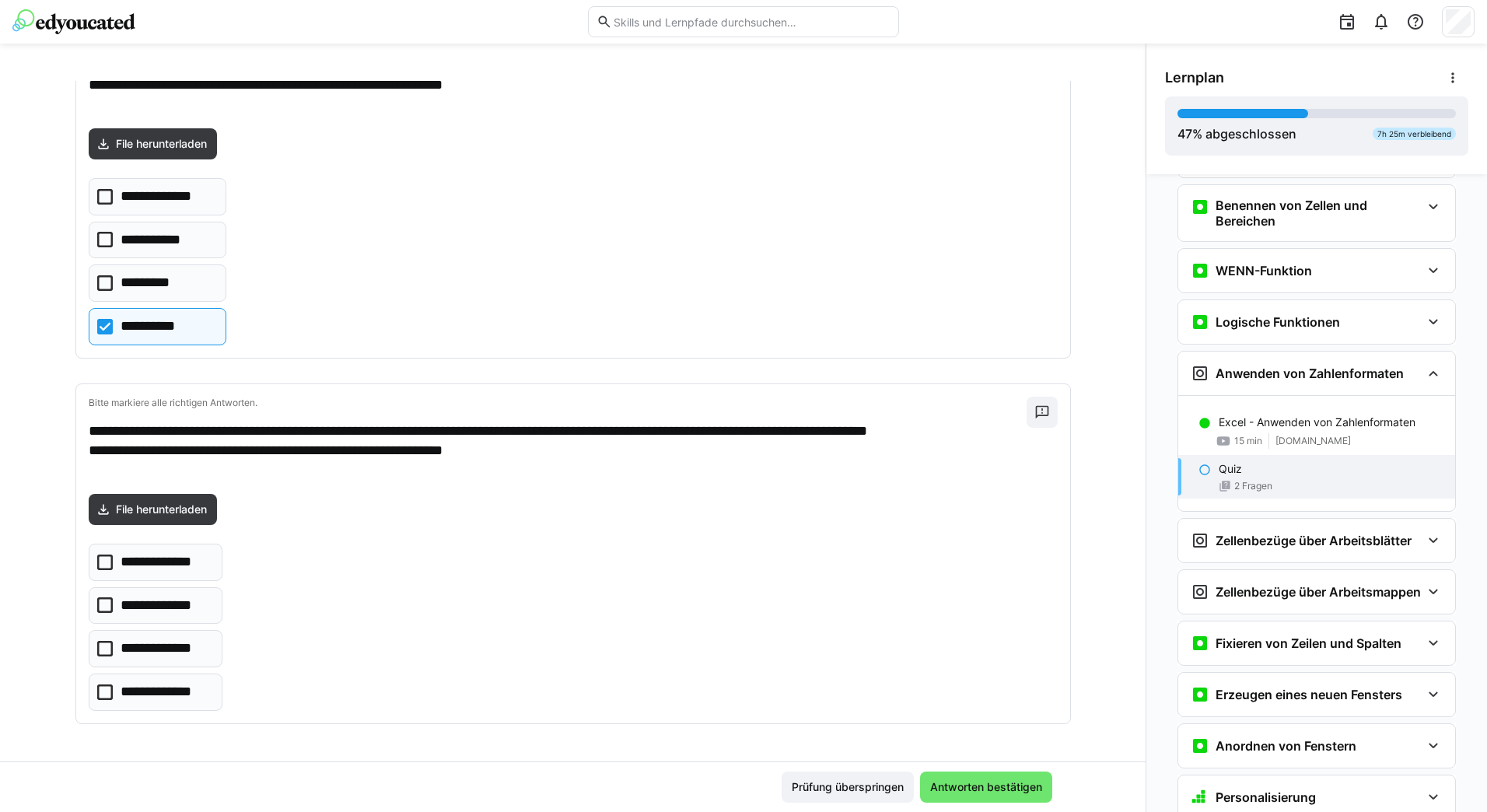
click at [100, 695] on icon at bounding box center [105, 693] width 16 height 16
click at [975, 782] on span "Antworten bestätigen" at bounding box center [985, 787] width 117 height 16
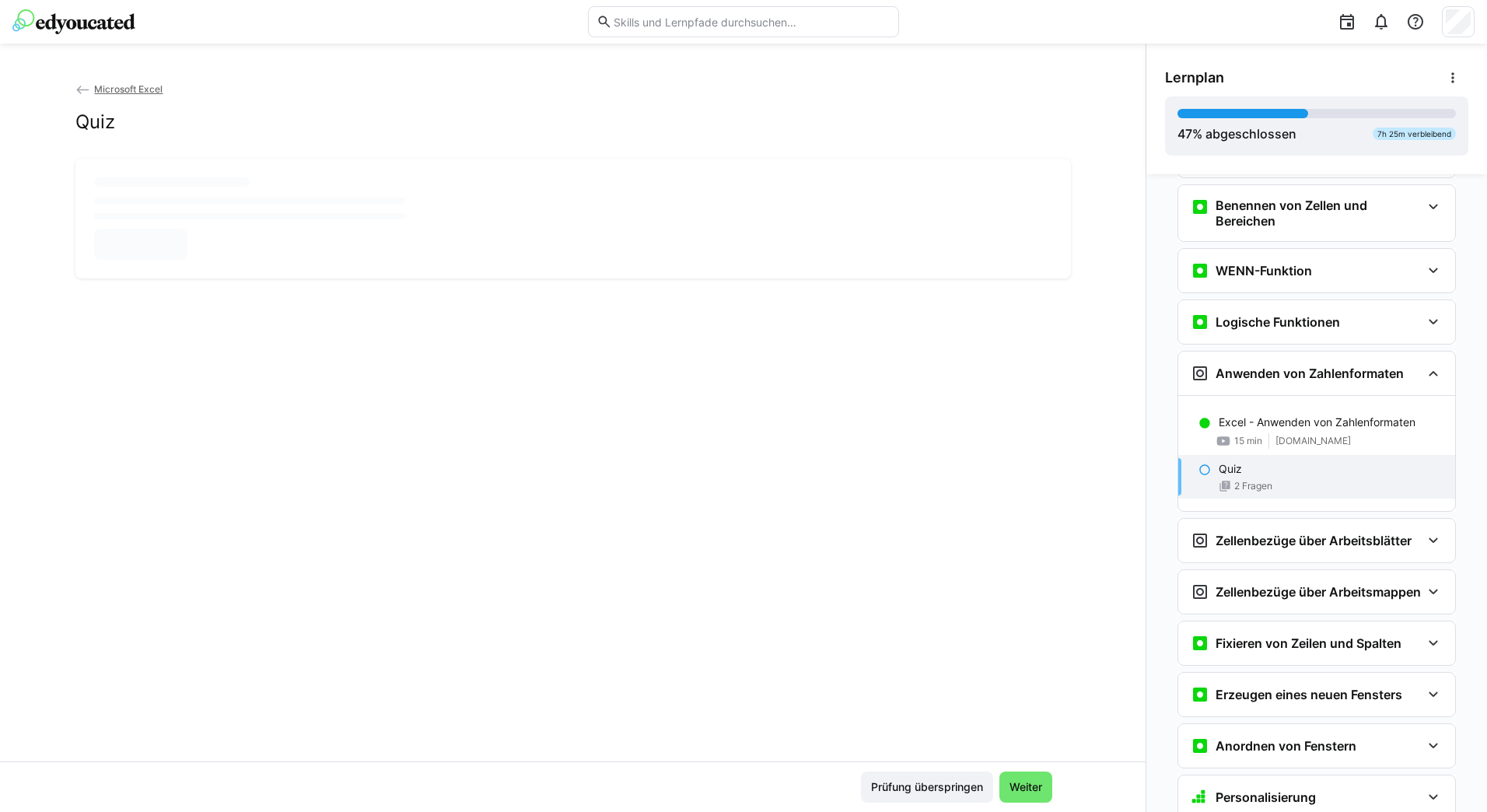
scroll to position [0, 0]
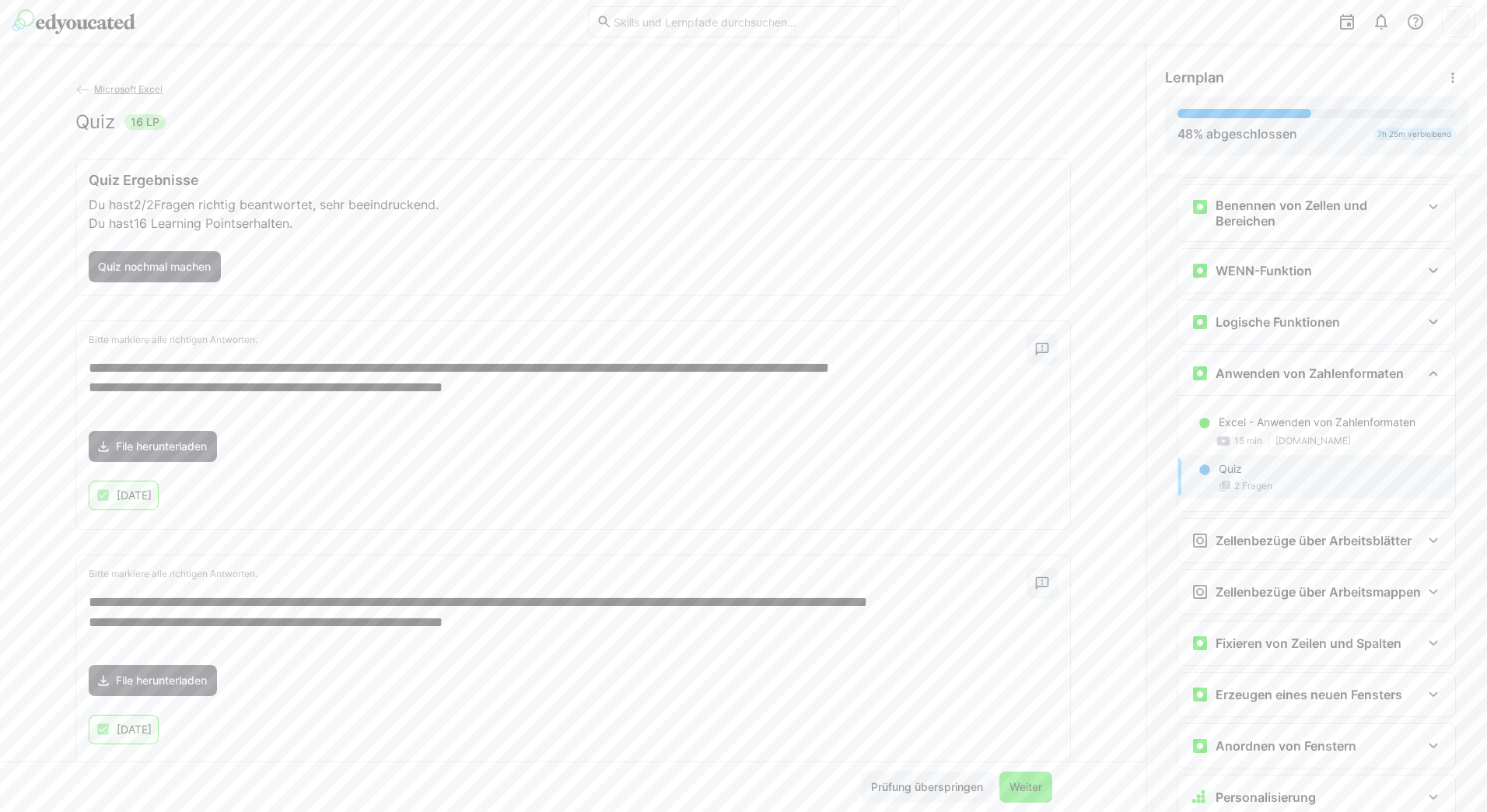
click at [1025, 787] on span "Weiter" at bounding box center [1025, 787] width 37 height 16
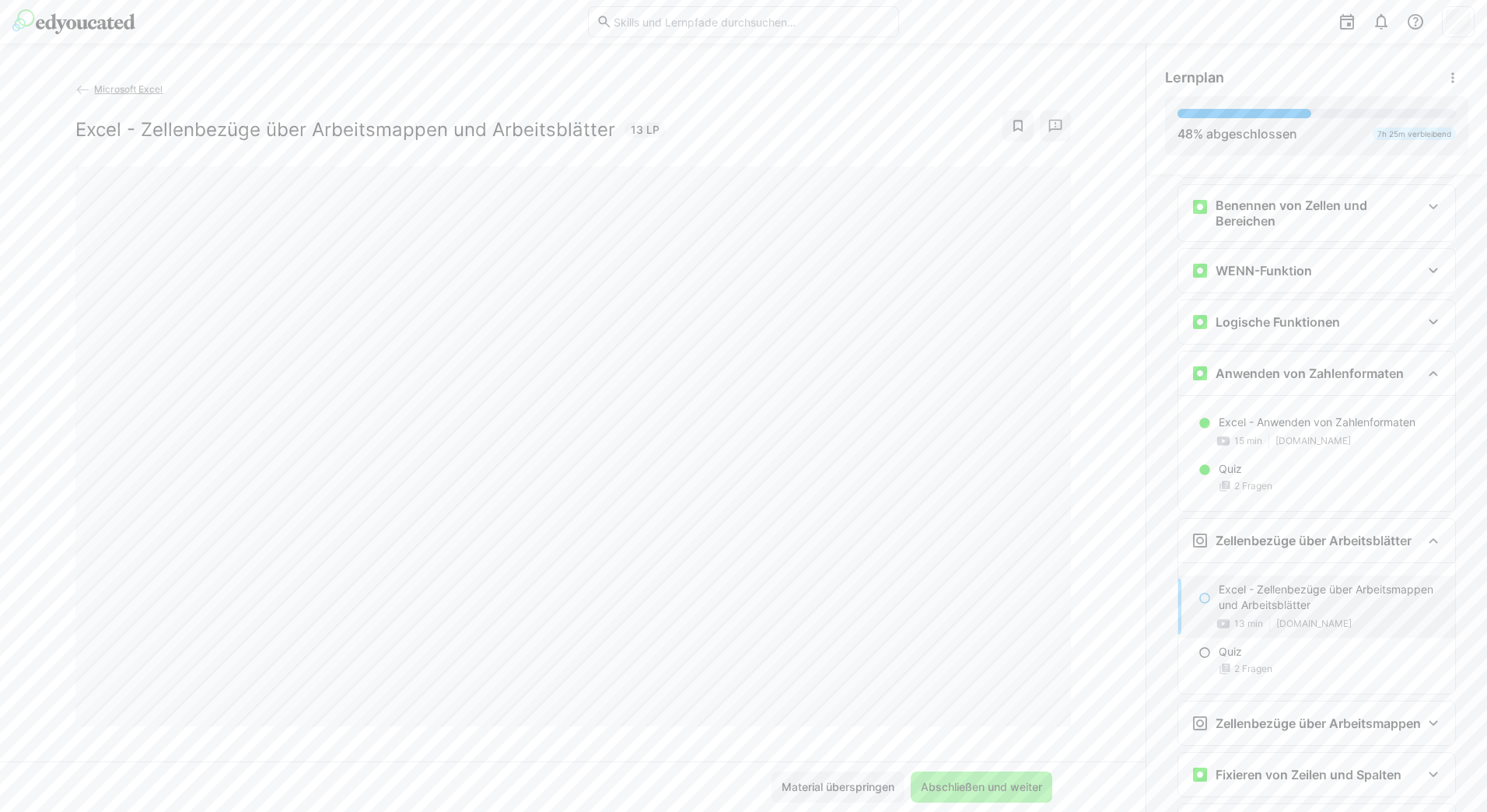
click at [1025, 787] on span "Abschließen und weiter" at bounding box center [982, 787] width 126 height 16
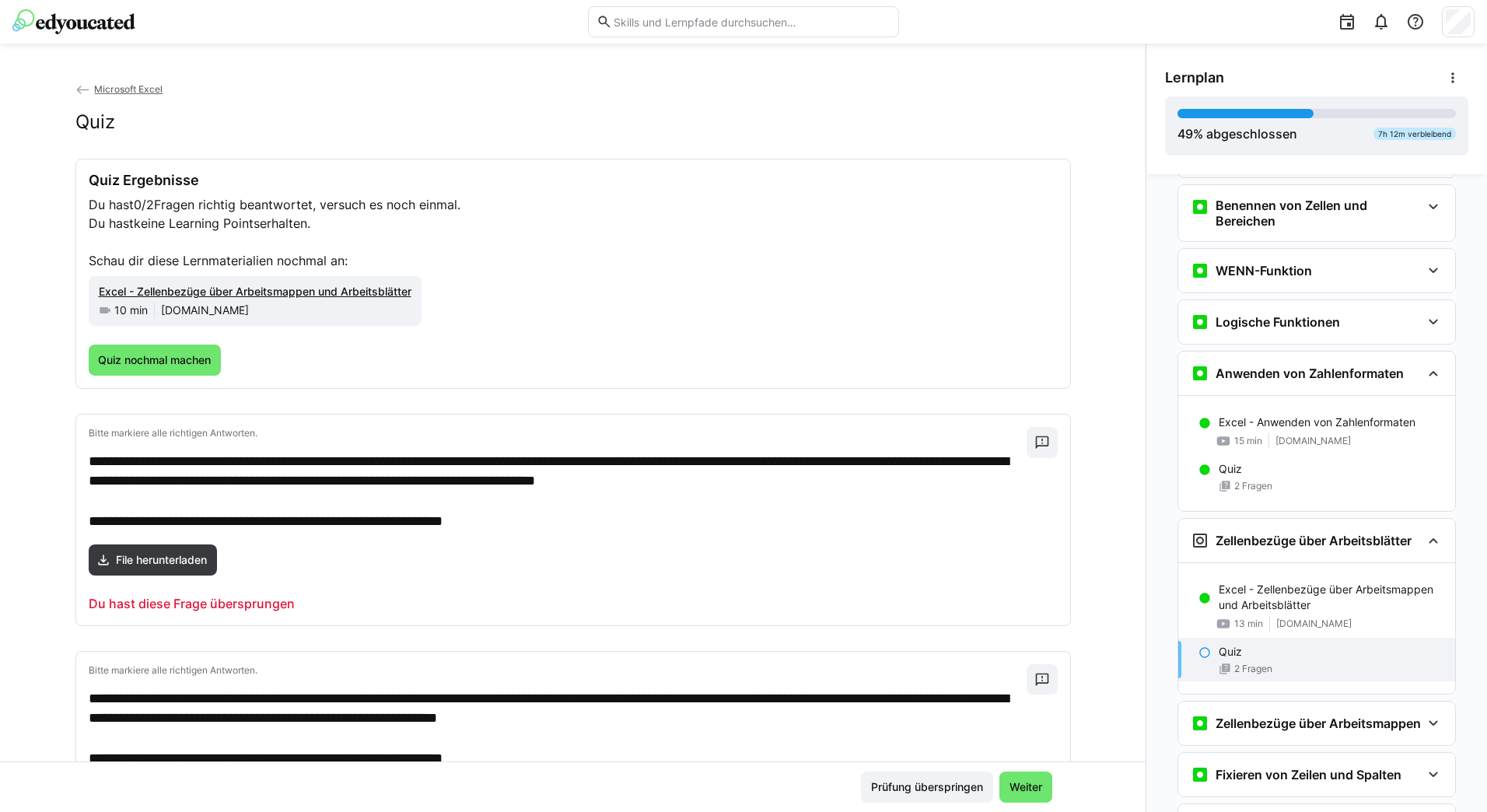
scroll to position [2204, 0]
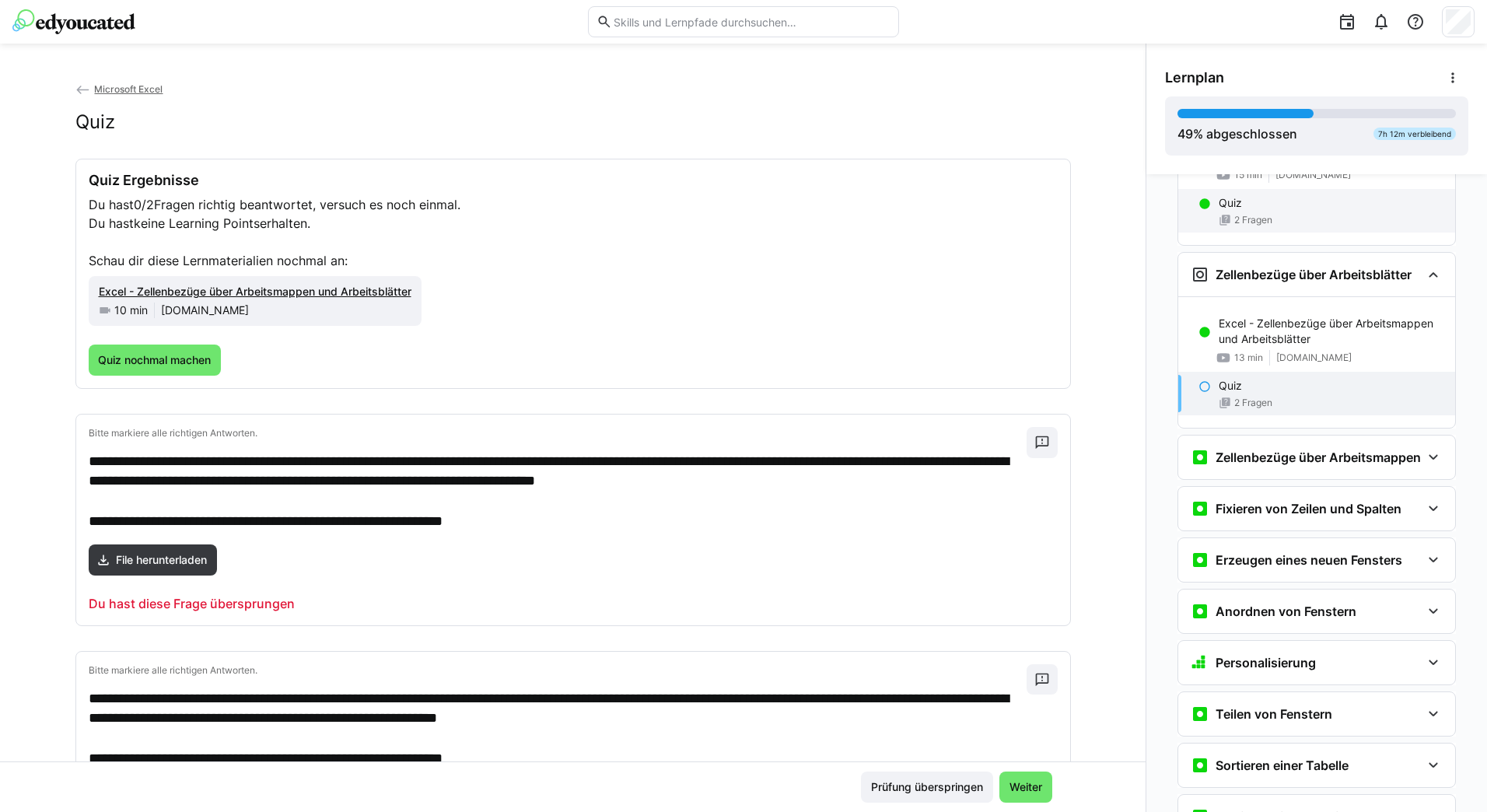
click at [1354, 223] on div "2 Fragen" at bounding box center [1330, 221] width 224 height 13
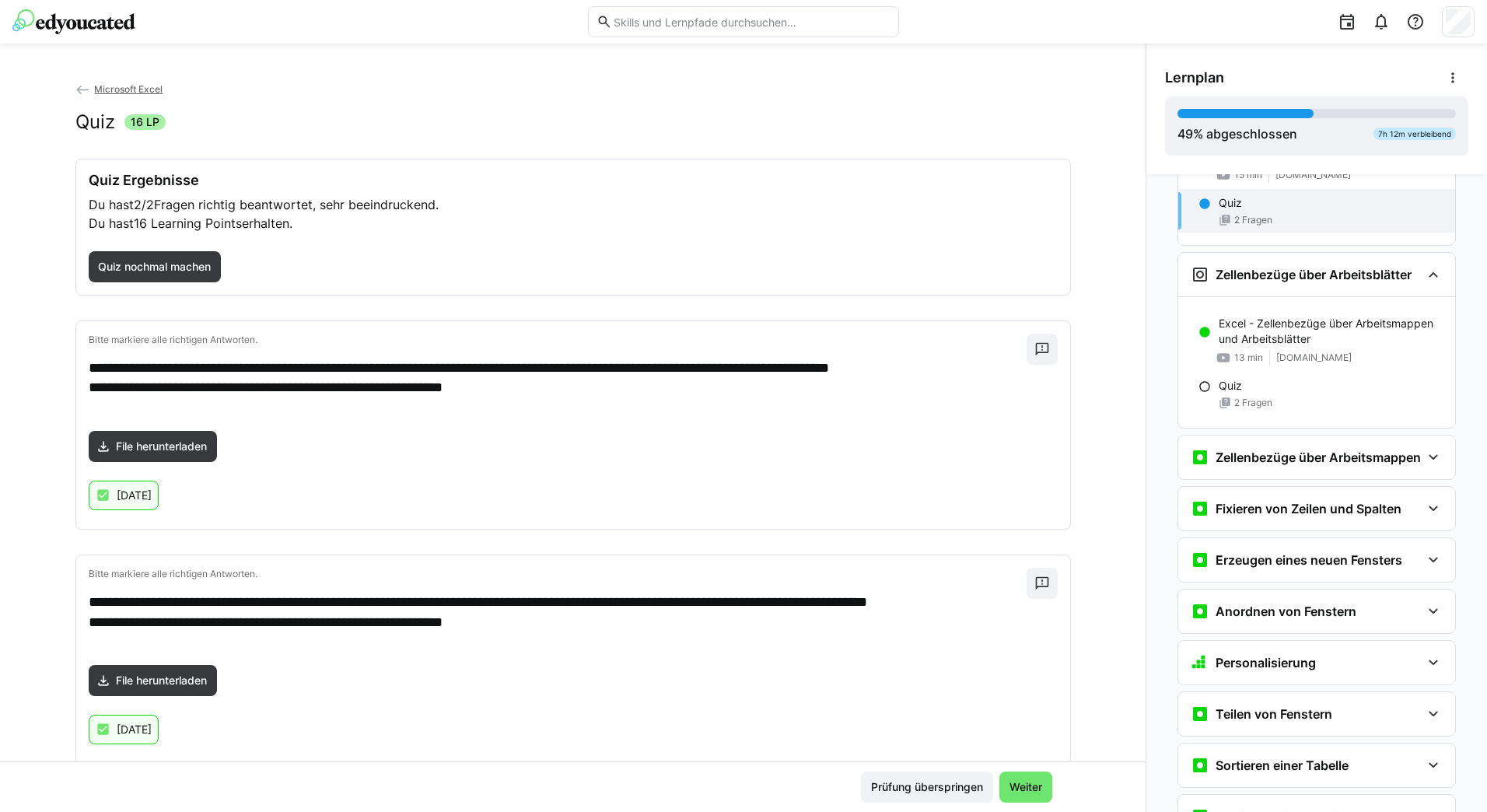
scroll to position [2036, 0]
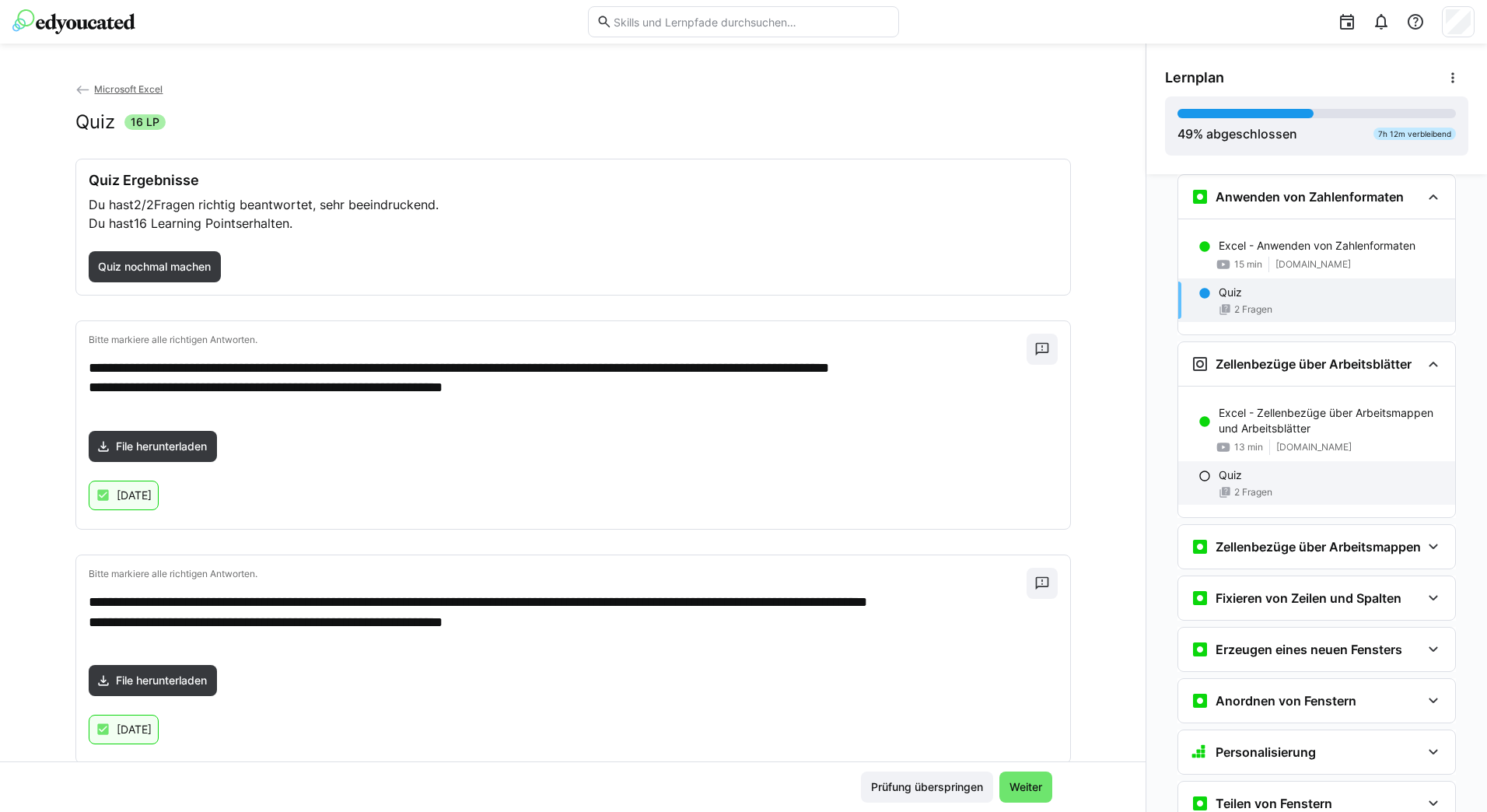
click at [1302, 486] on div "2 Fragen" at bounding box center [1330, 493] width 224 height 13
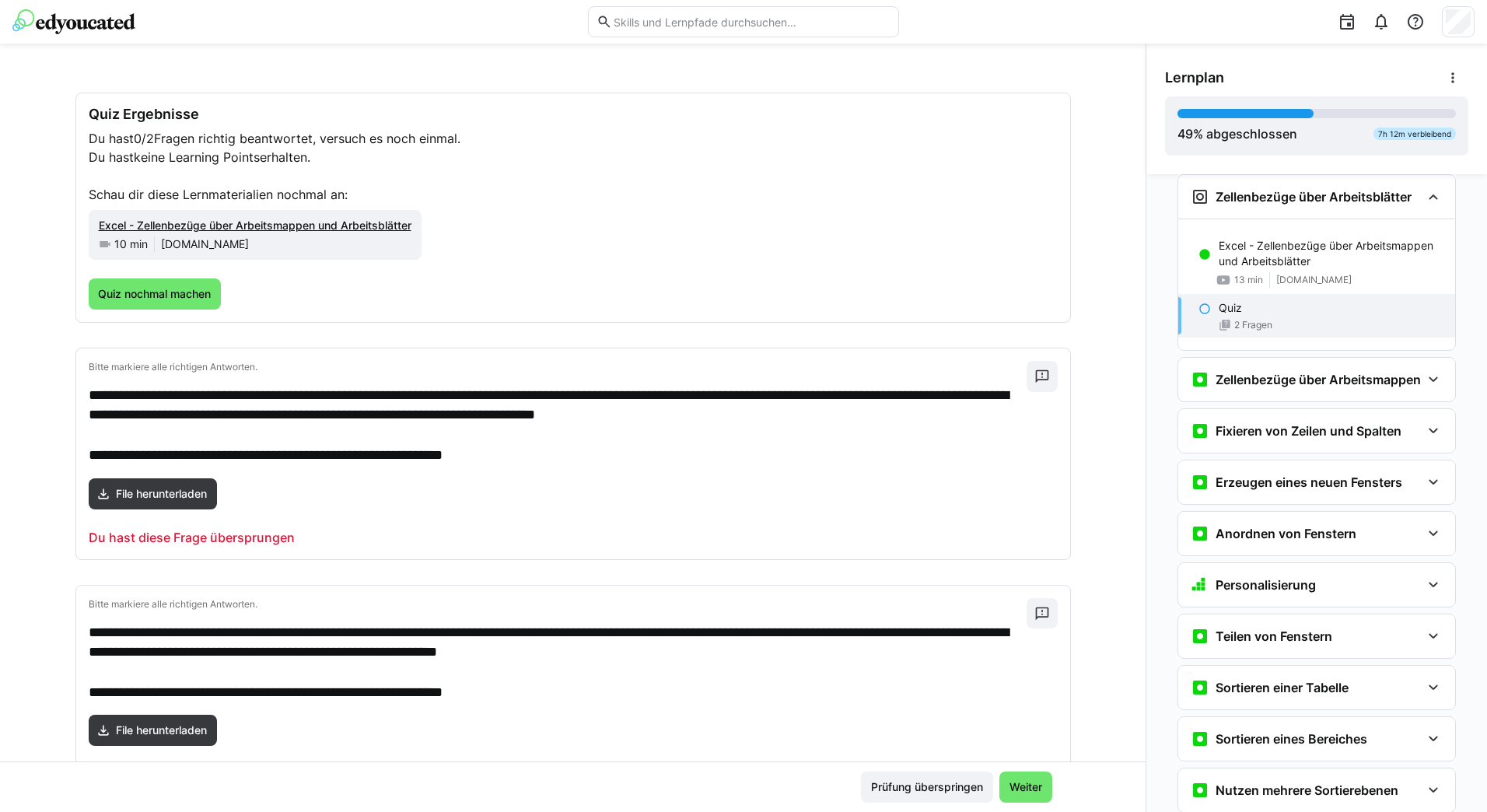
scroll to position [0, 0]
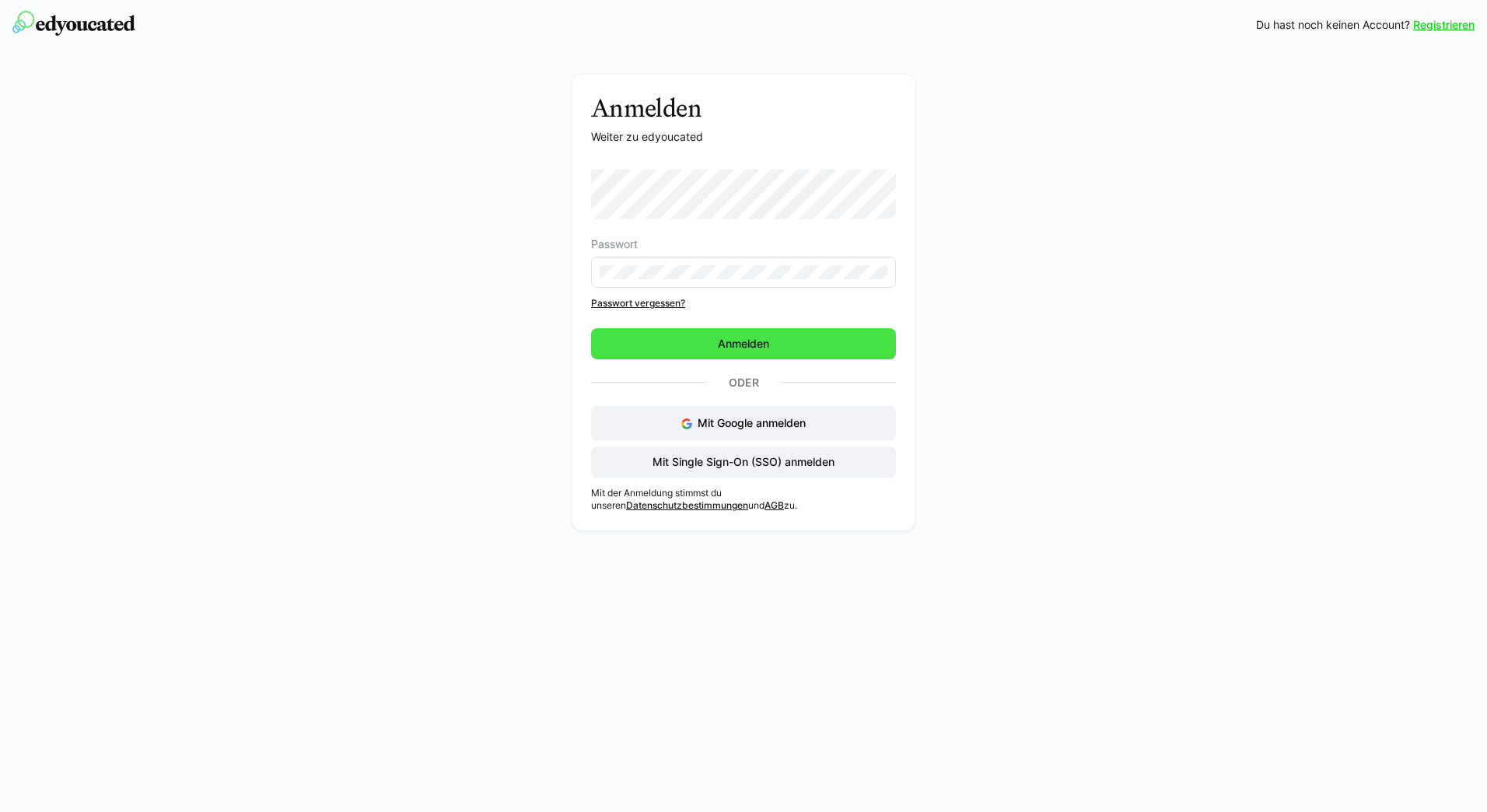
click at [741, 343] on span "Anmelden" at bounding box center [744, 344] width 56 height 16
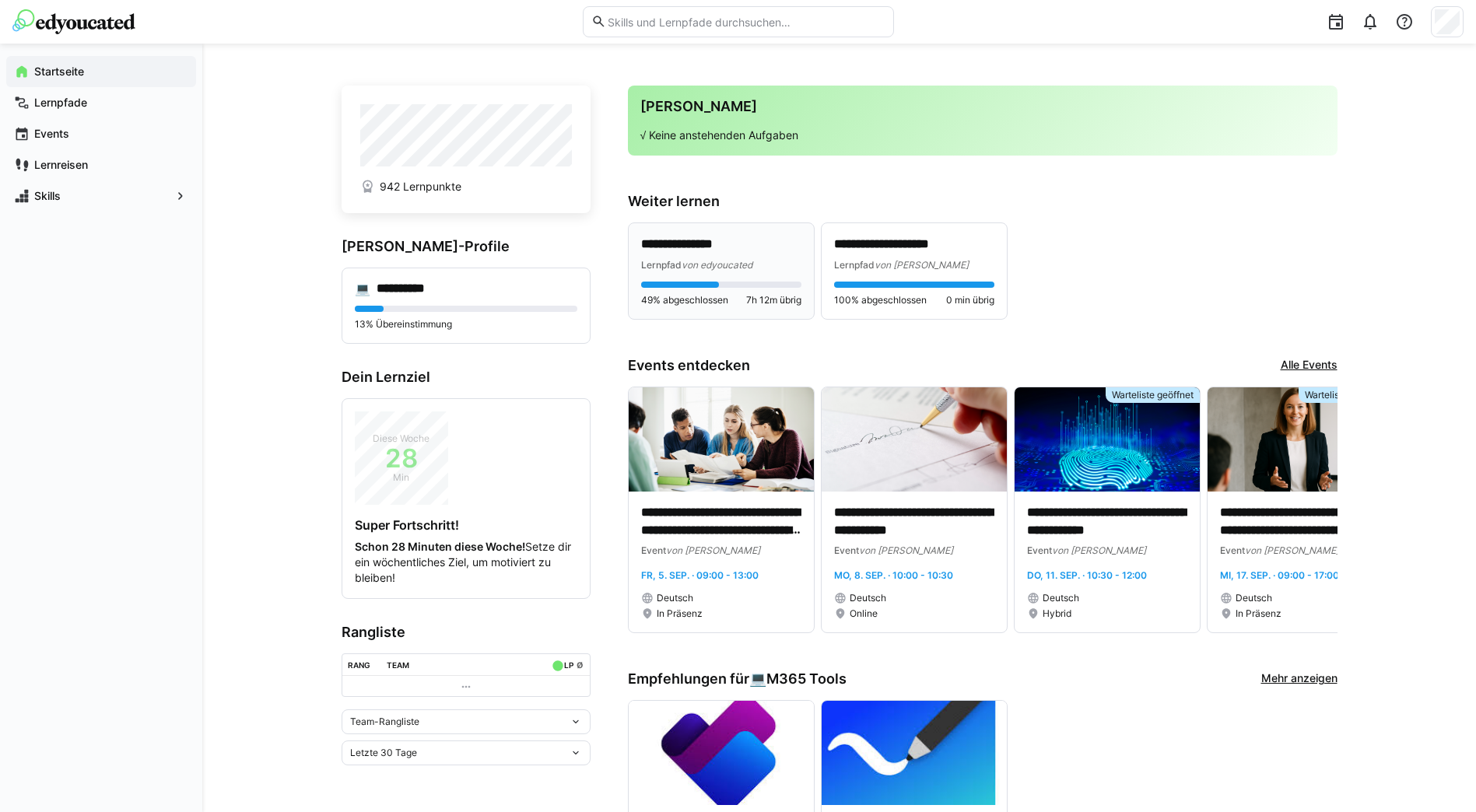
click at [688, 252] on p "**********" at bounding box center [721, 244] width 160 height 18
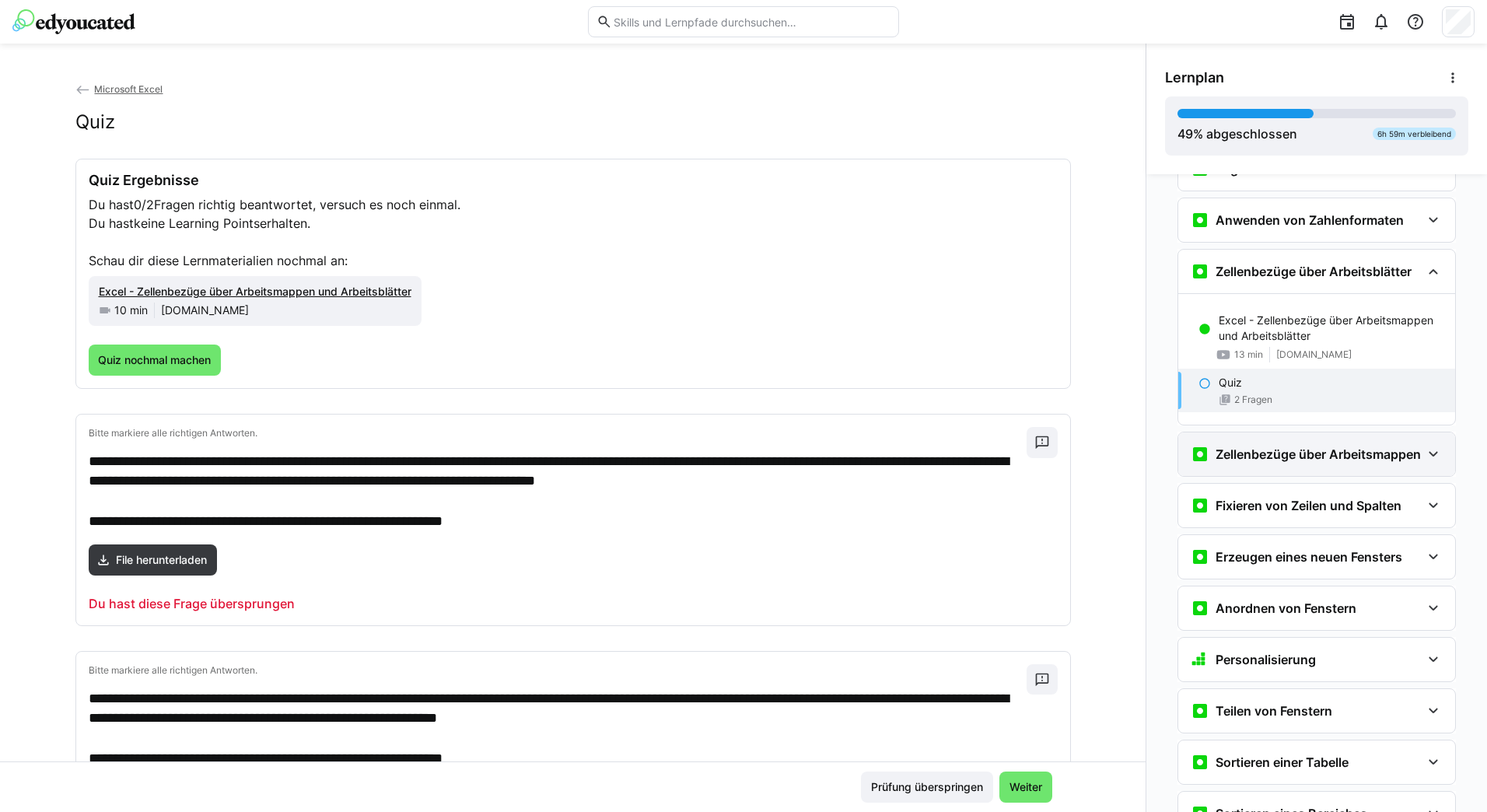
scroll to position [1932, 0]
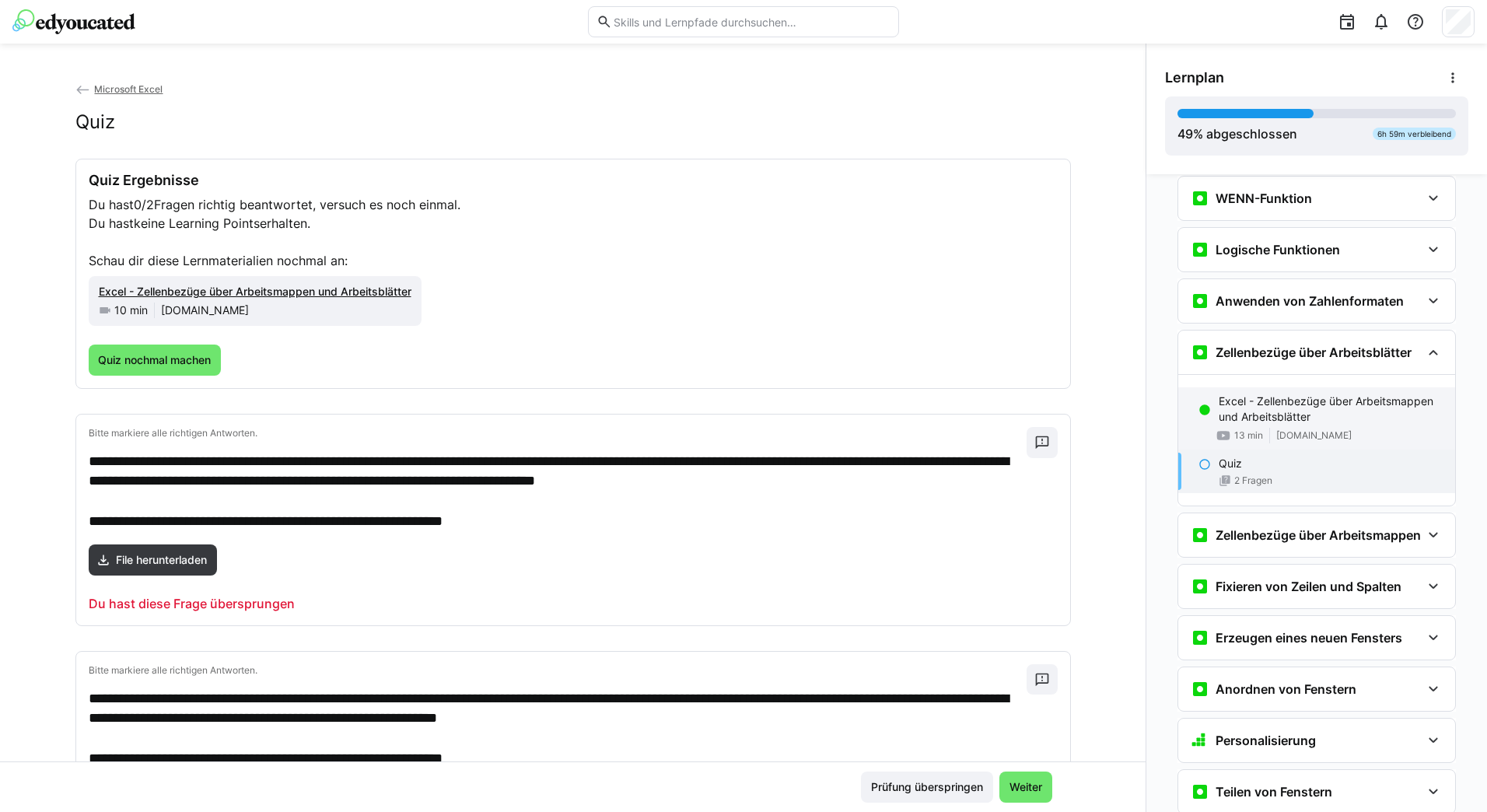
click at [1252, 410] on p "Excel - Zellenbezüge über Arbeitsmappen und Arbeitsblätter" at bounding box center [1330, 408] width 224 height 31
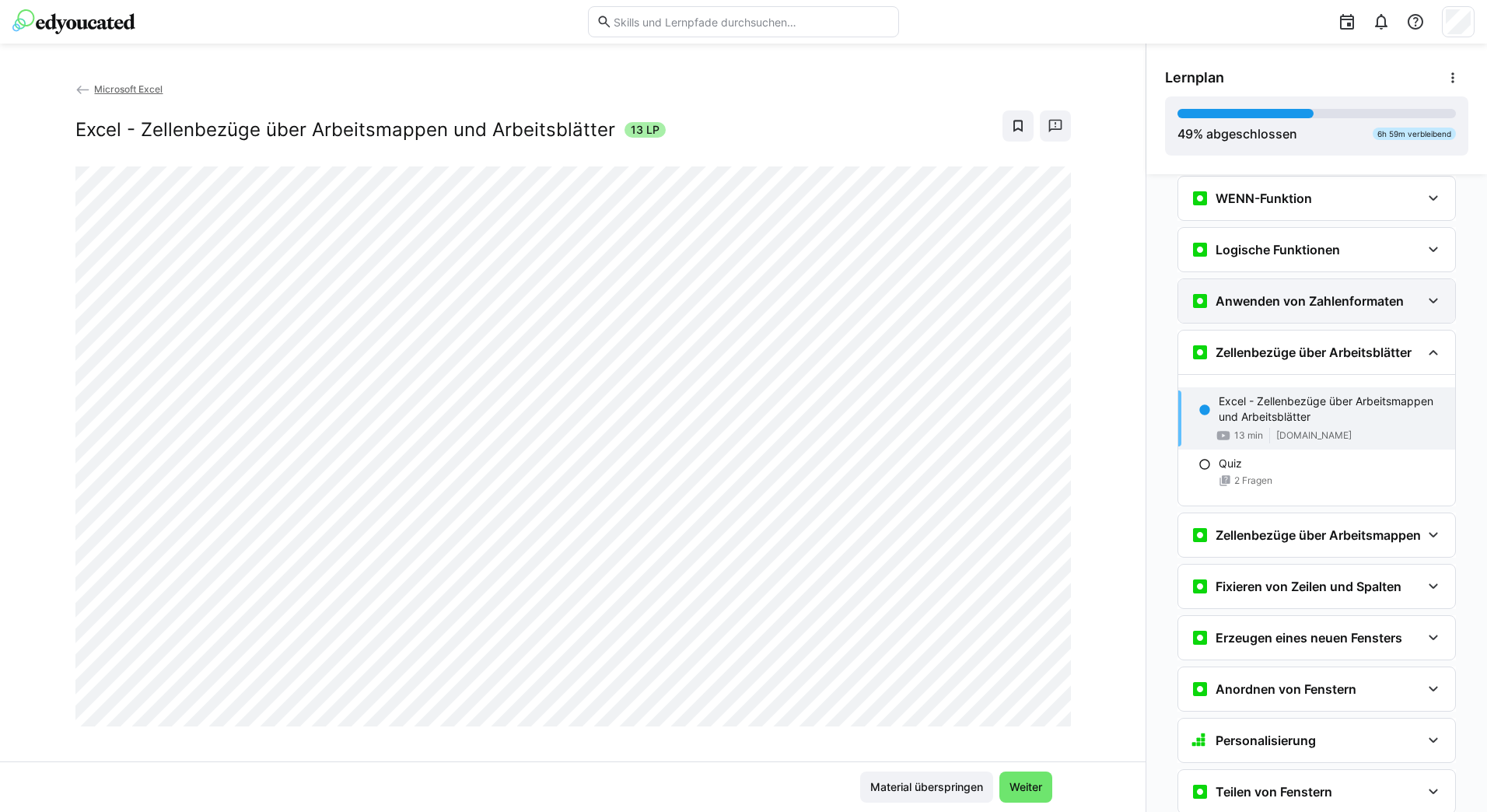
click at [1287, 303] on h3 "Anwenden von Zahlenformaten" at bounding box center [1309, 301] width 188 height 16
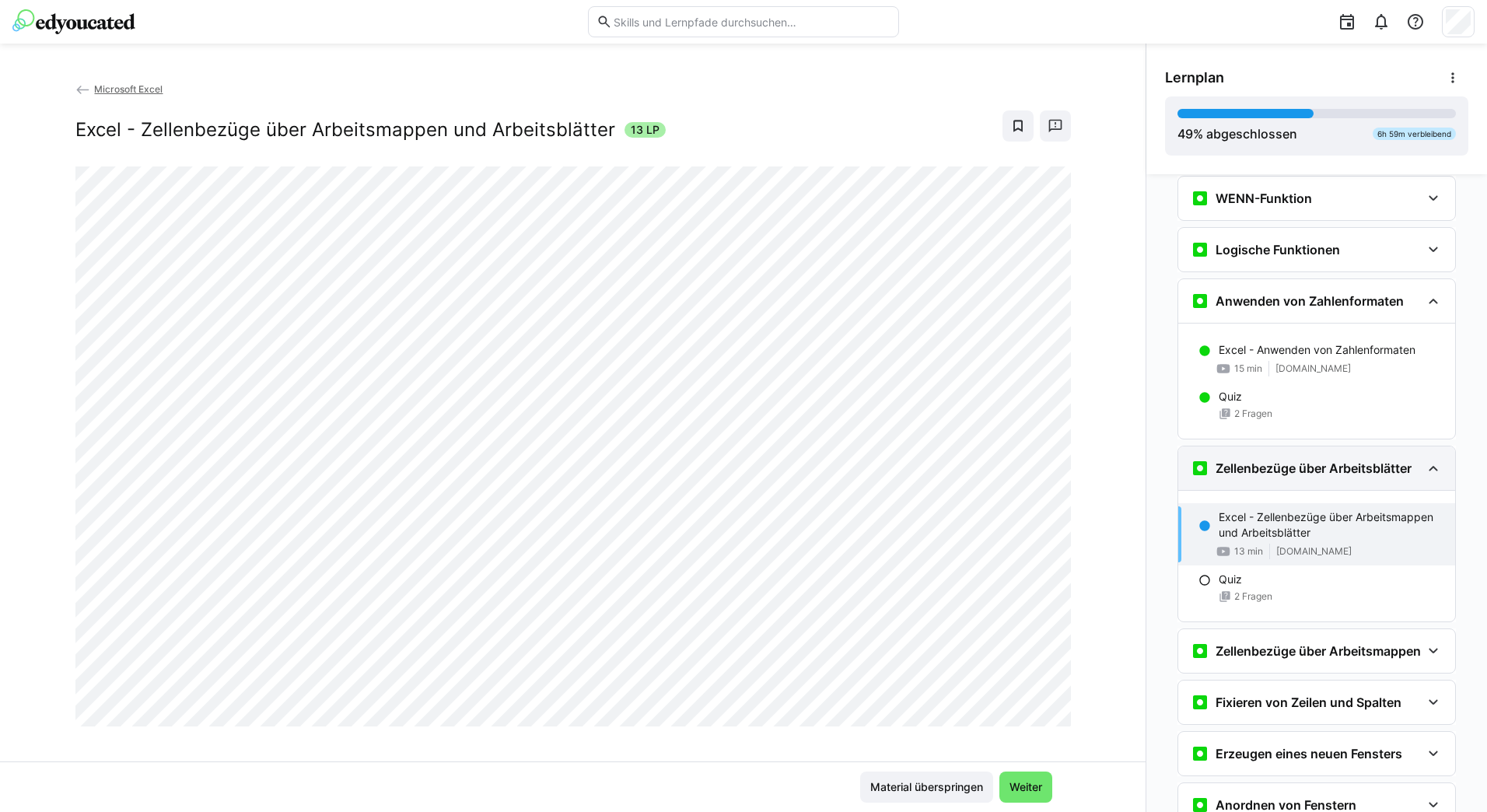
click at [1241, 462] on h3 "Zellenbezüge über Arbeitsblätter" at bounding box center [1313, 468] width 196 height 16
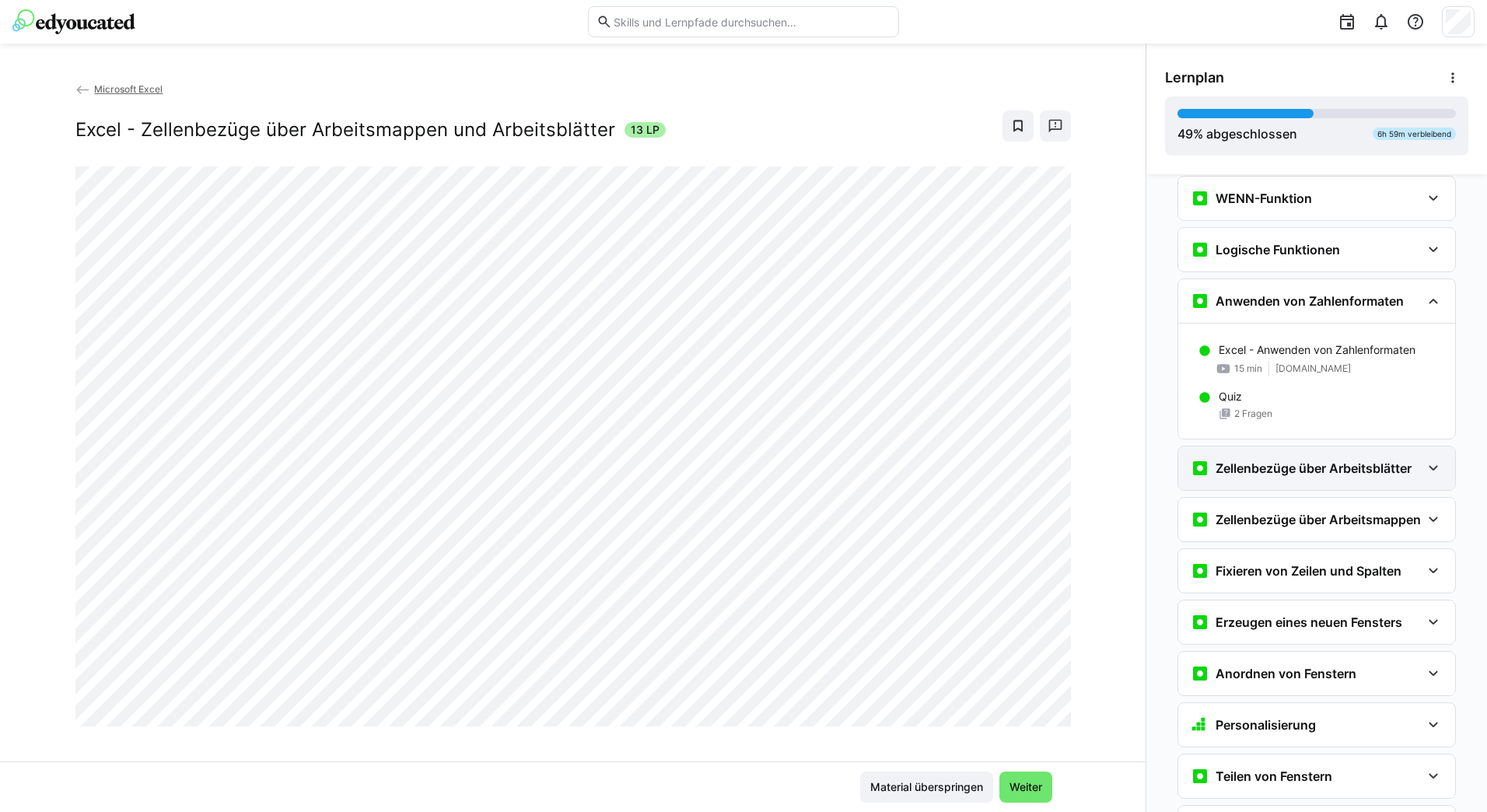
click at [1241, 462] on h3 "Zellenbezüge über Arbeitsblätter" at bounding box center [1313, 468] width 196 height 16
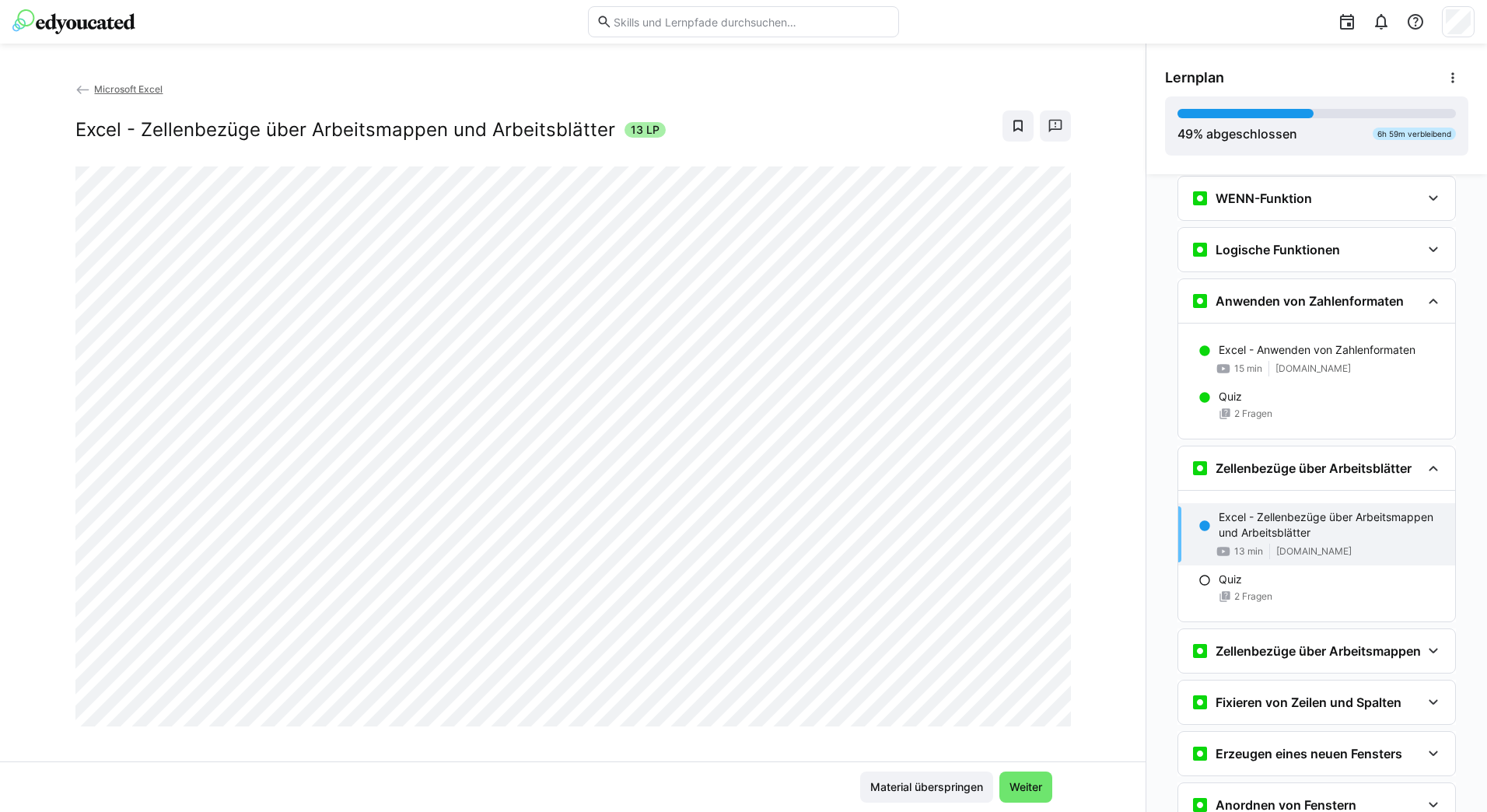
click at [1264, 518] on p "Excel - Zellenbezüge über Arbeitsmappen und Arbeitsblätter" at bounding box center [1330, 525] width 224 height 31
